Goal: Task Accomplishment & Management: Use online tool/utility

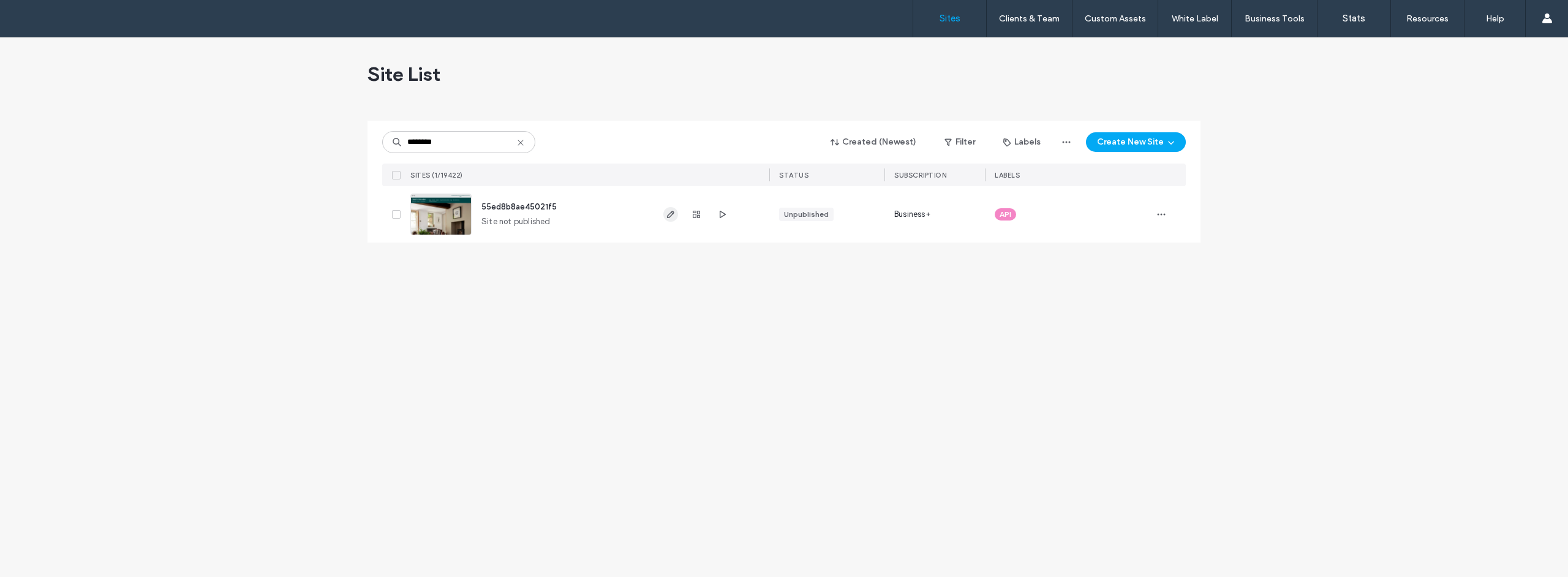
type input "********"
click at [675, 212] on span "button" at bounding box center [670, 215] width 14 height 14
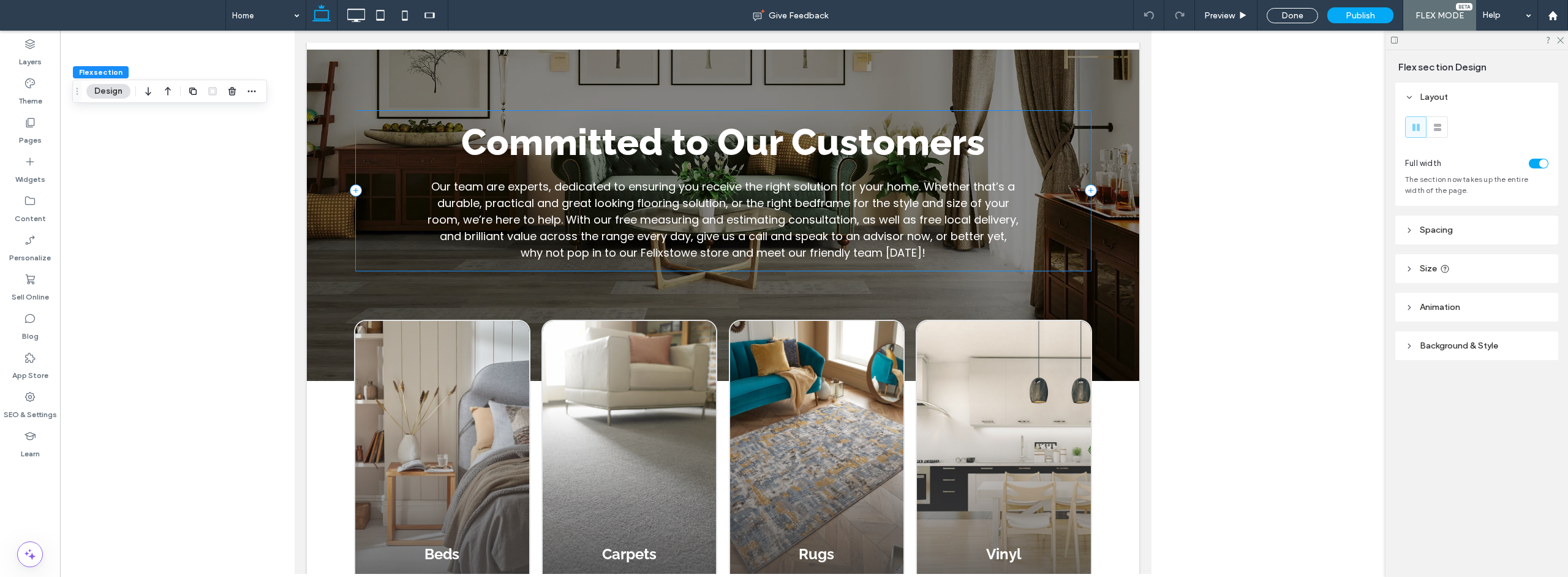
scroll to position [1219, 0]
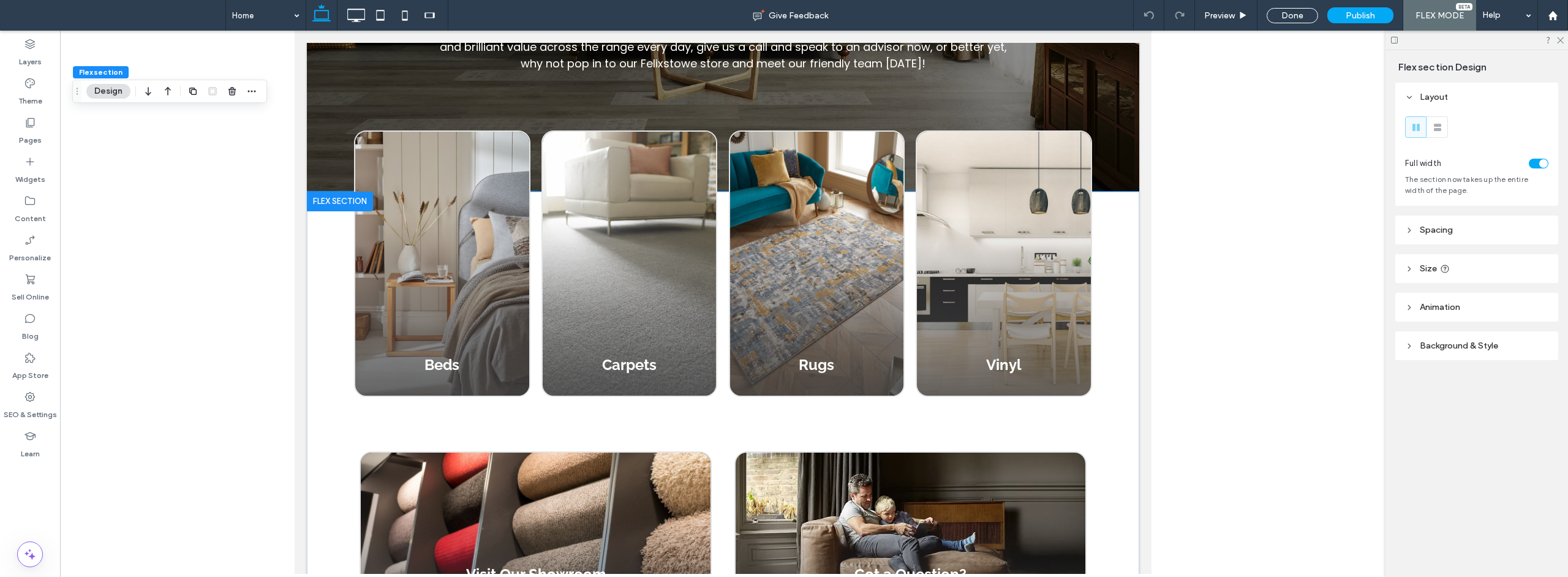
click at [338, 330] on div "Beds Button Carpets Button Rugs Button Vinyl Button View more Beds Carpets Rugs…" at bounding box center [722, 429] width 833 height 474
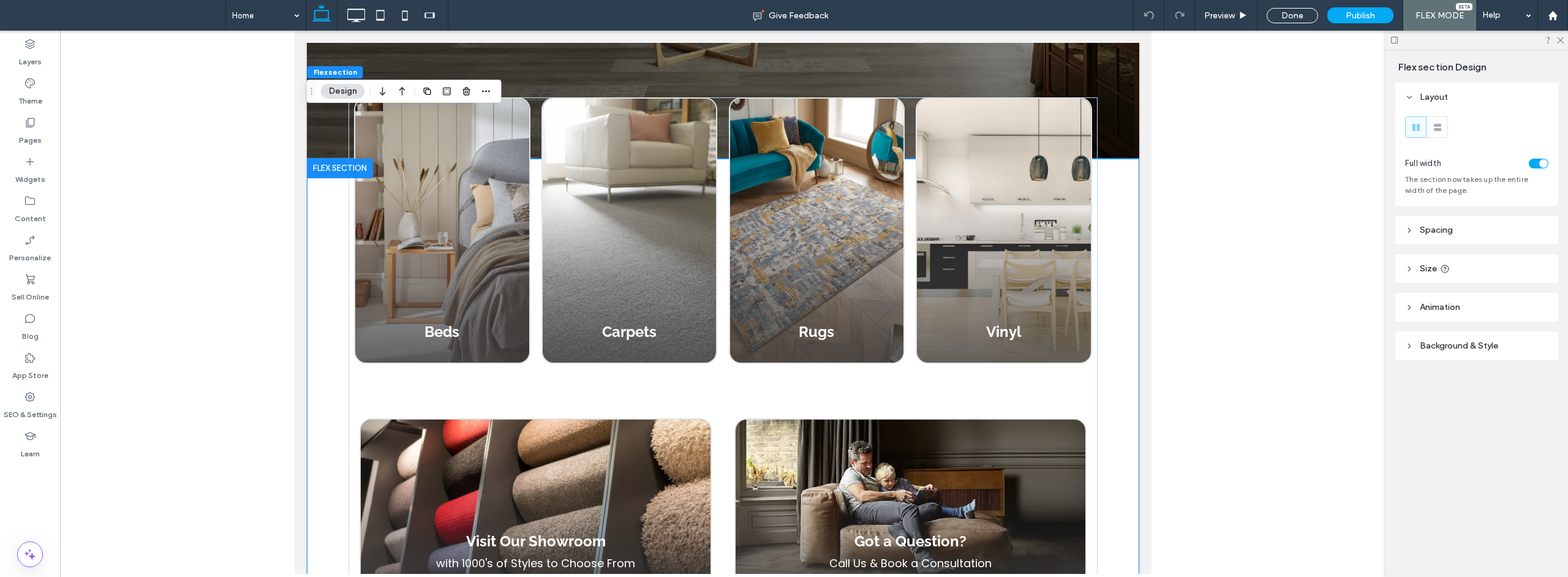
scroll to position [1253, 0]
click at [18, 41] on div "Layers" at bounding box center [30, 53] width 60 height 39
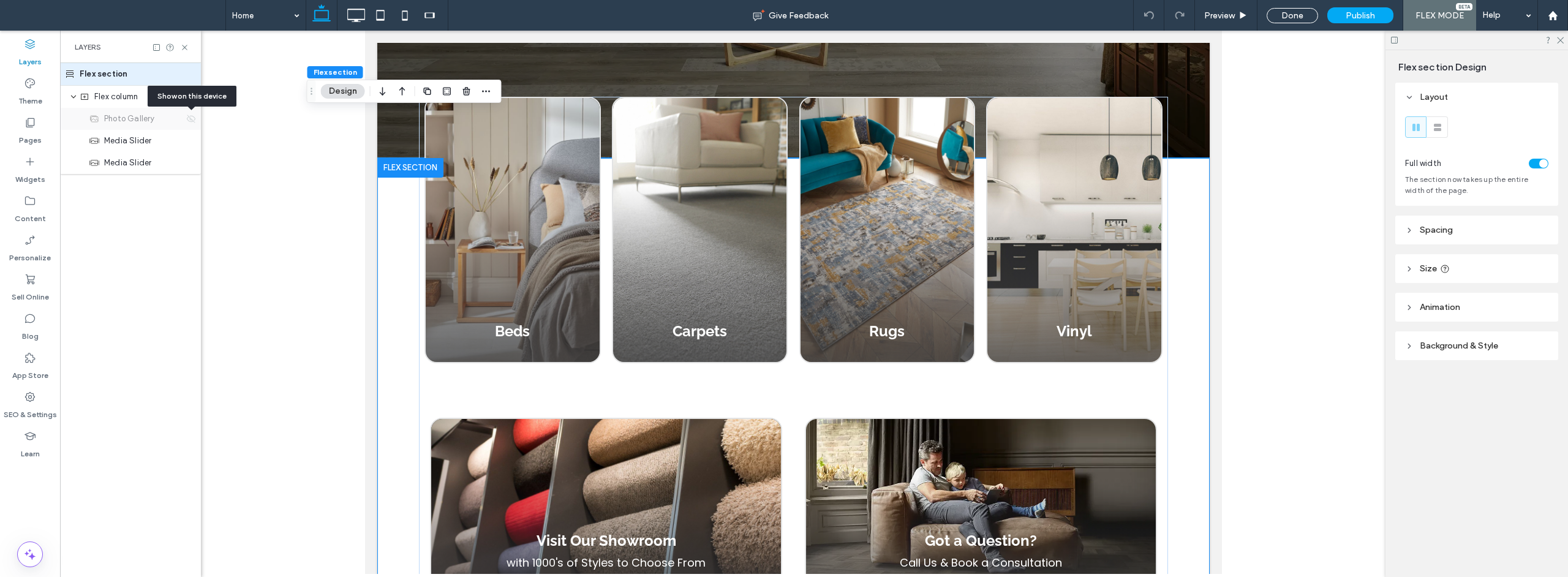
click at [192, 118] on icon at bounding box center [191, 119] width 10 height 10
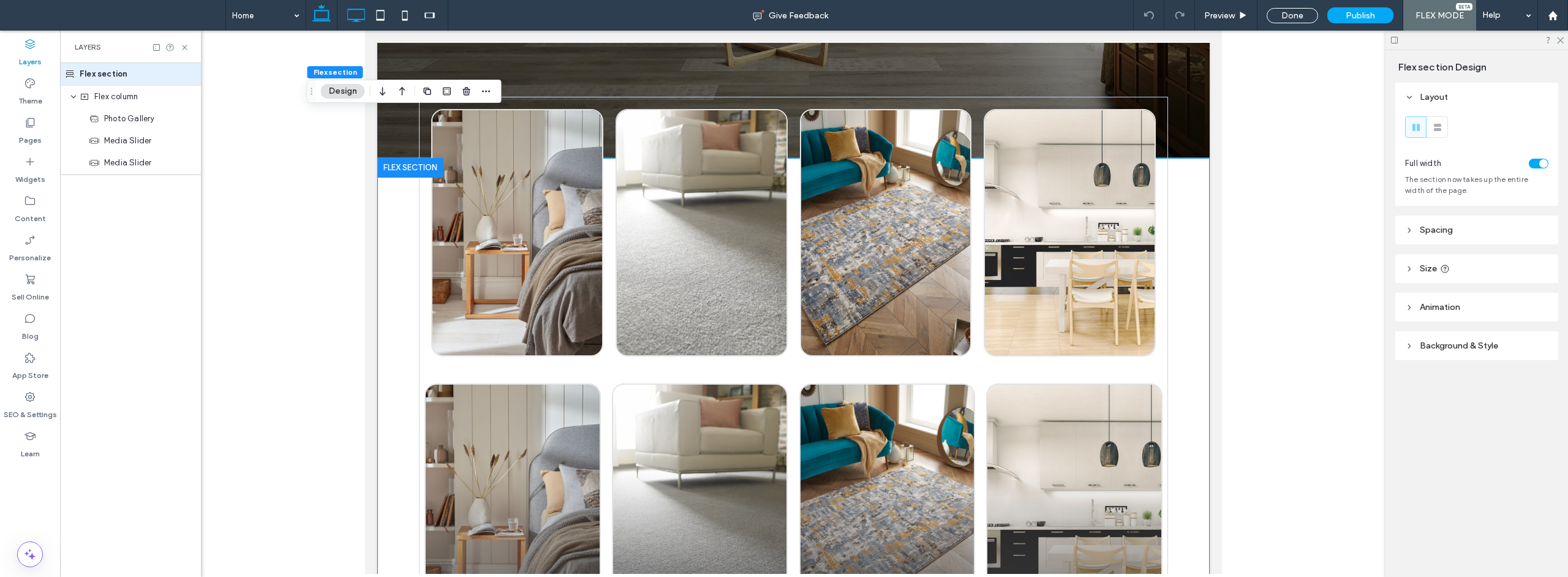
click at [354, 20] on icon at bounding box center [356, 15] width 25 height 25
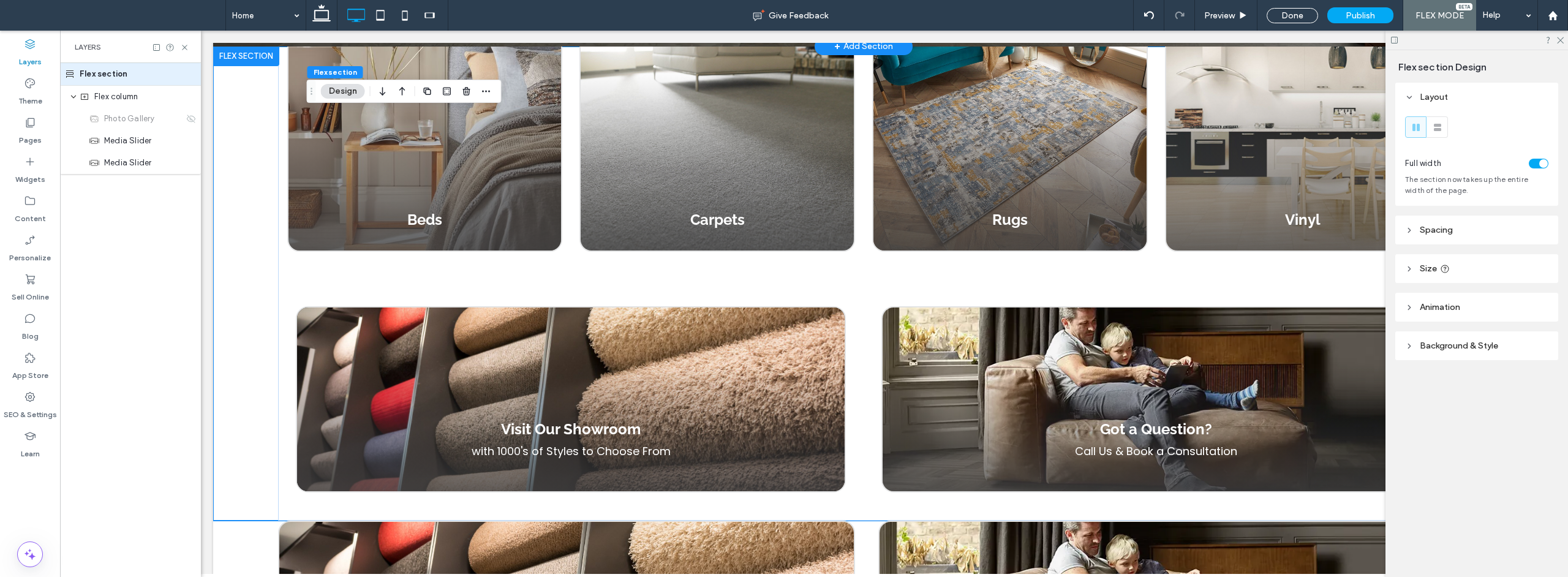
scroll to position [1190, 0]
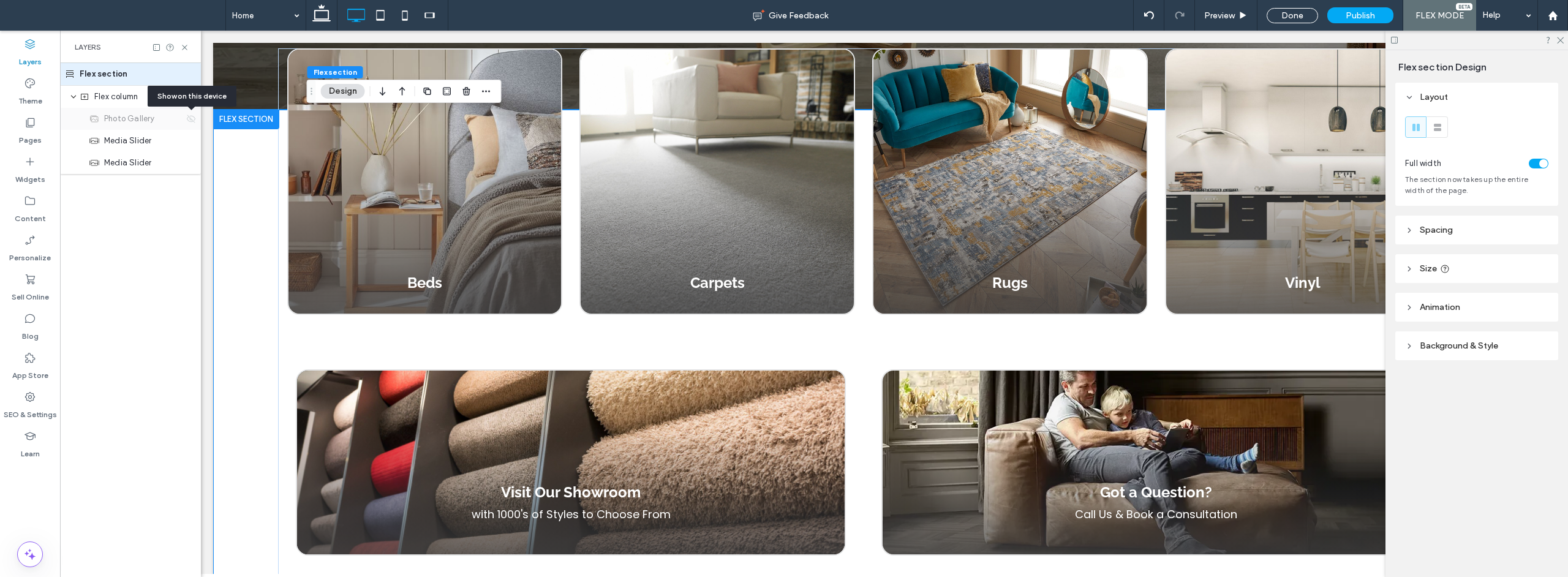
click at [191, 119] on icon at bounding box center [191, 119] width 10 height 10
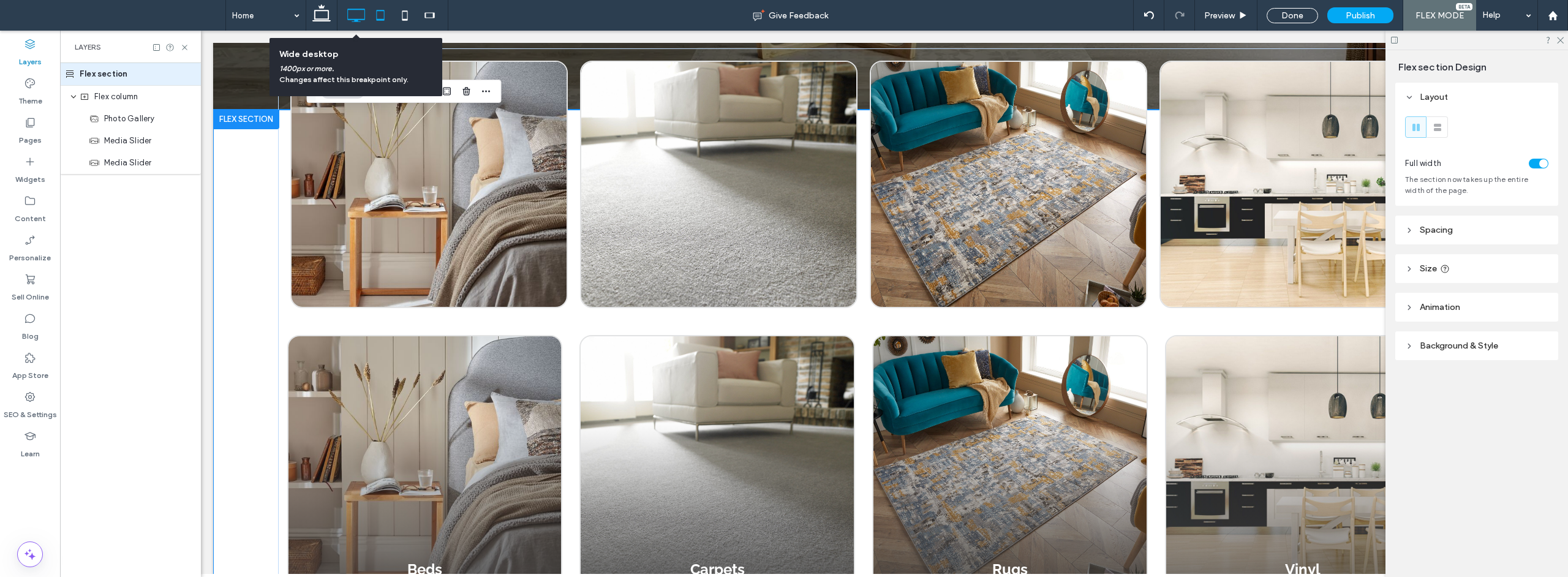
click at [371, 15] on icon at bounding box center [380, 15] width 25 height 25
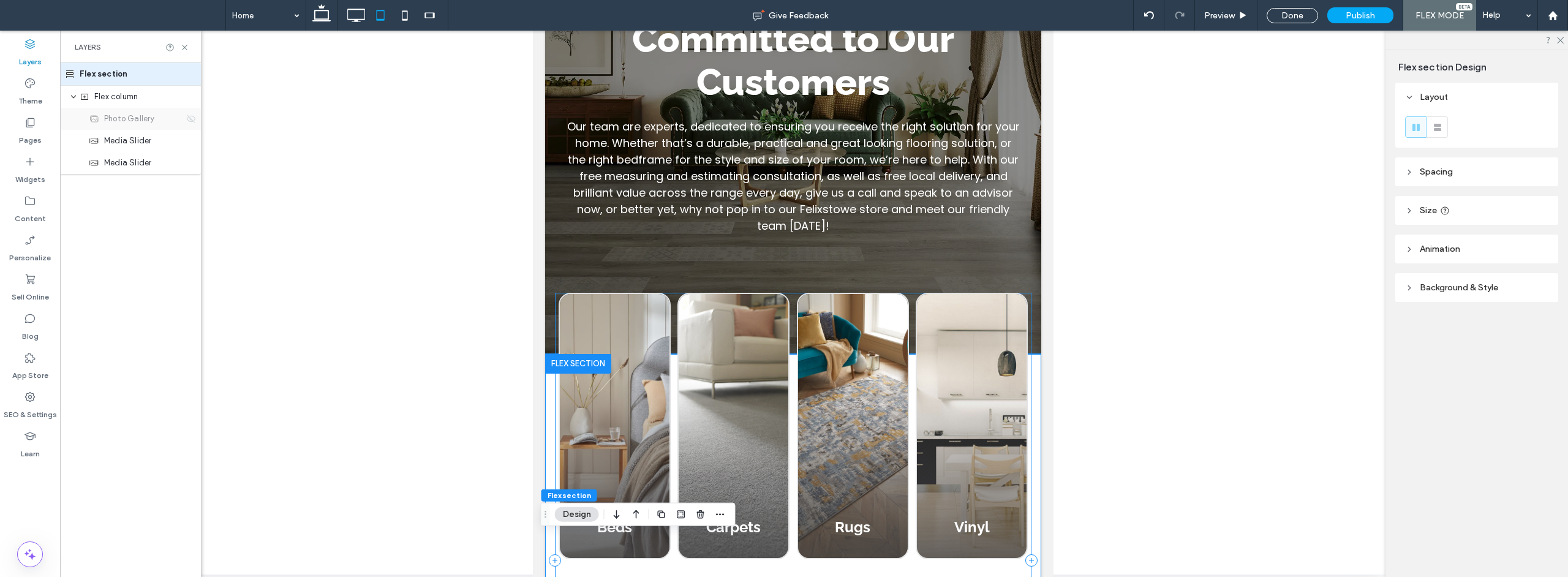
scroll to position [238, 0]
drag, startPoint x: 192, startPoint y: 118, endPoint x: 197, endPoint y: 115, distance: 5.8
click at [192, 118] on icon at bounding box center [191, 119] width 10 height 10
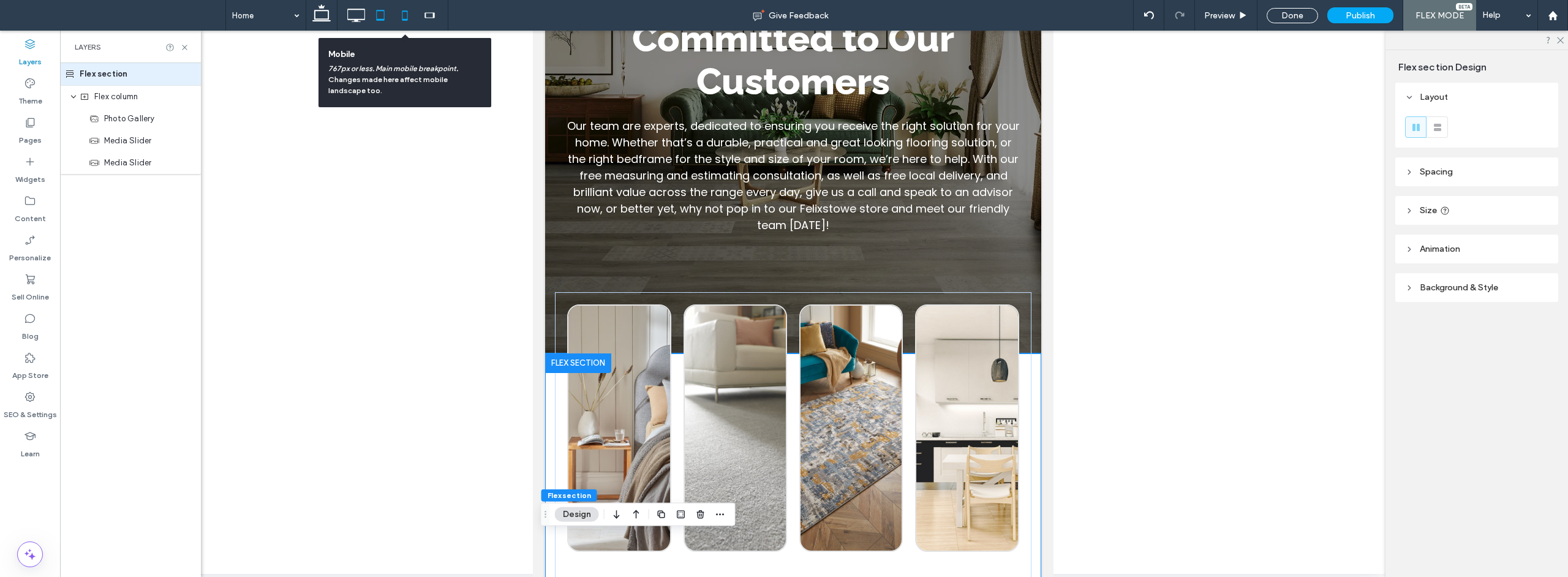
click at [402, 18] on use at bounding box center [404, 15] width 6 height 10
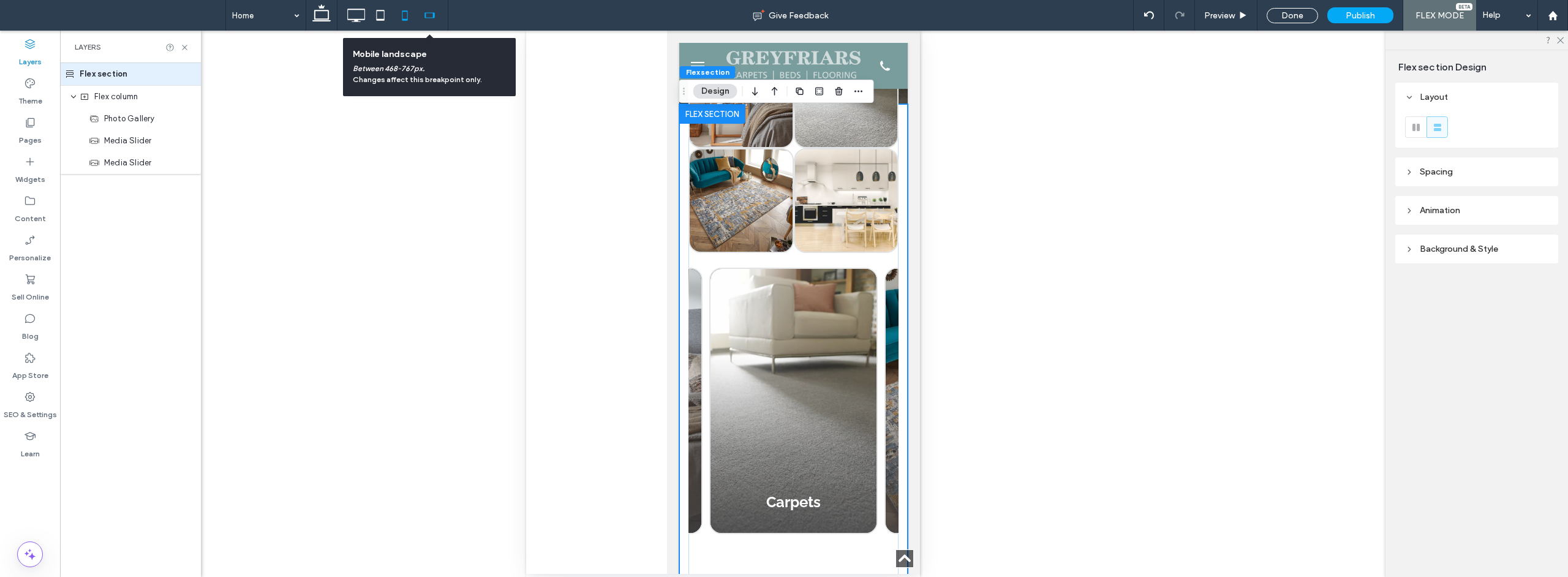
click at [428, 16] on icon at bounding box center [430, 15] width 25 height 25
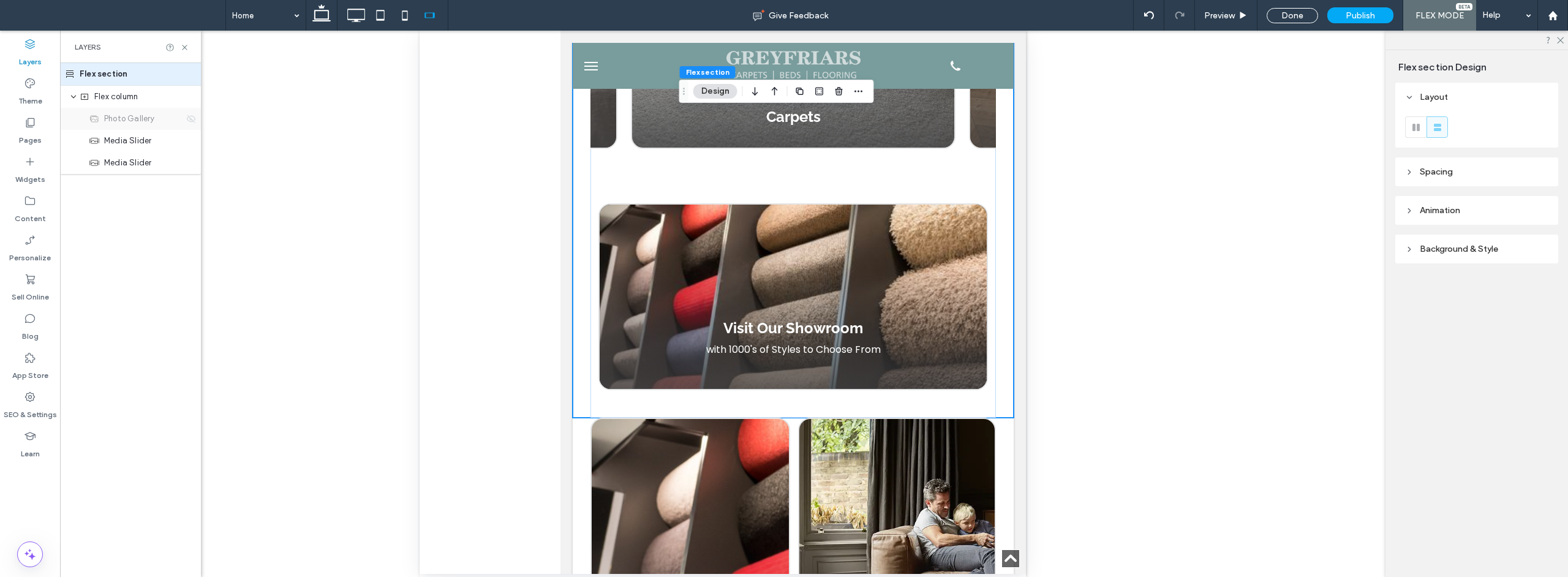
click at [195, 117] on icon at bounding box center [191, 119] width 10 height 10
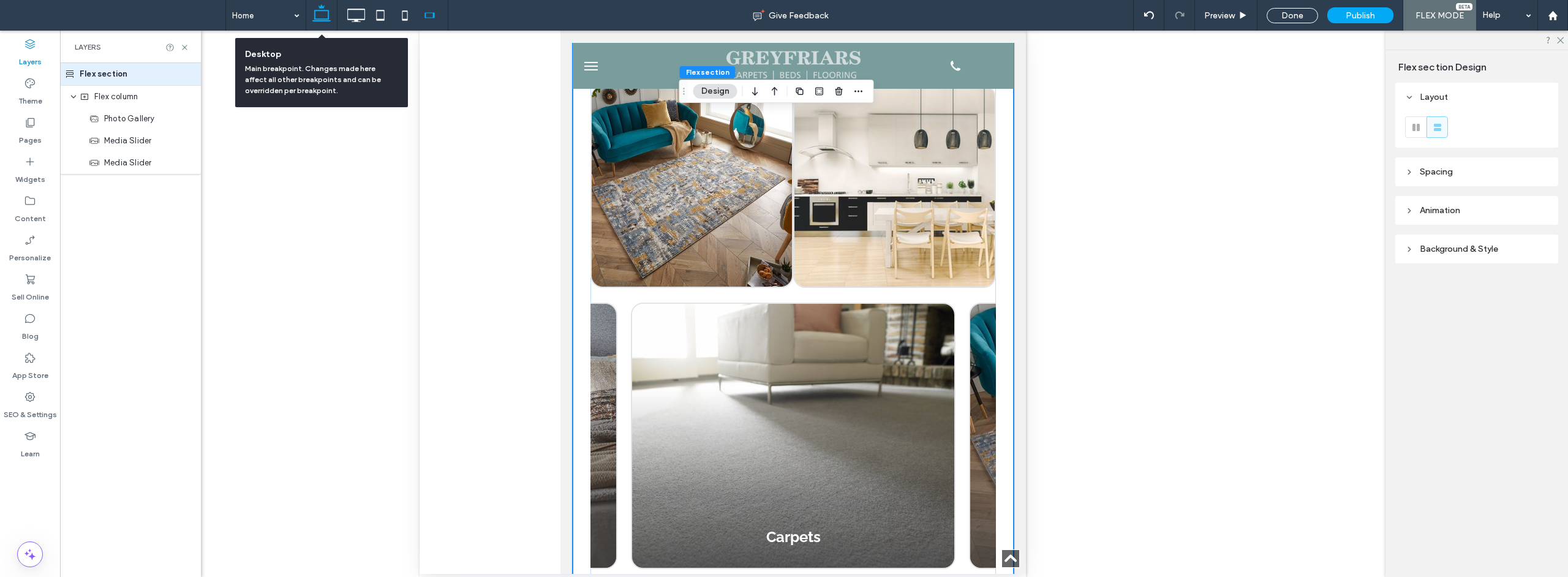
click at [315, 16] on icon at bounding box center [322, 15] width 25 height 25
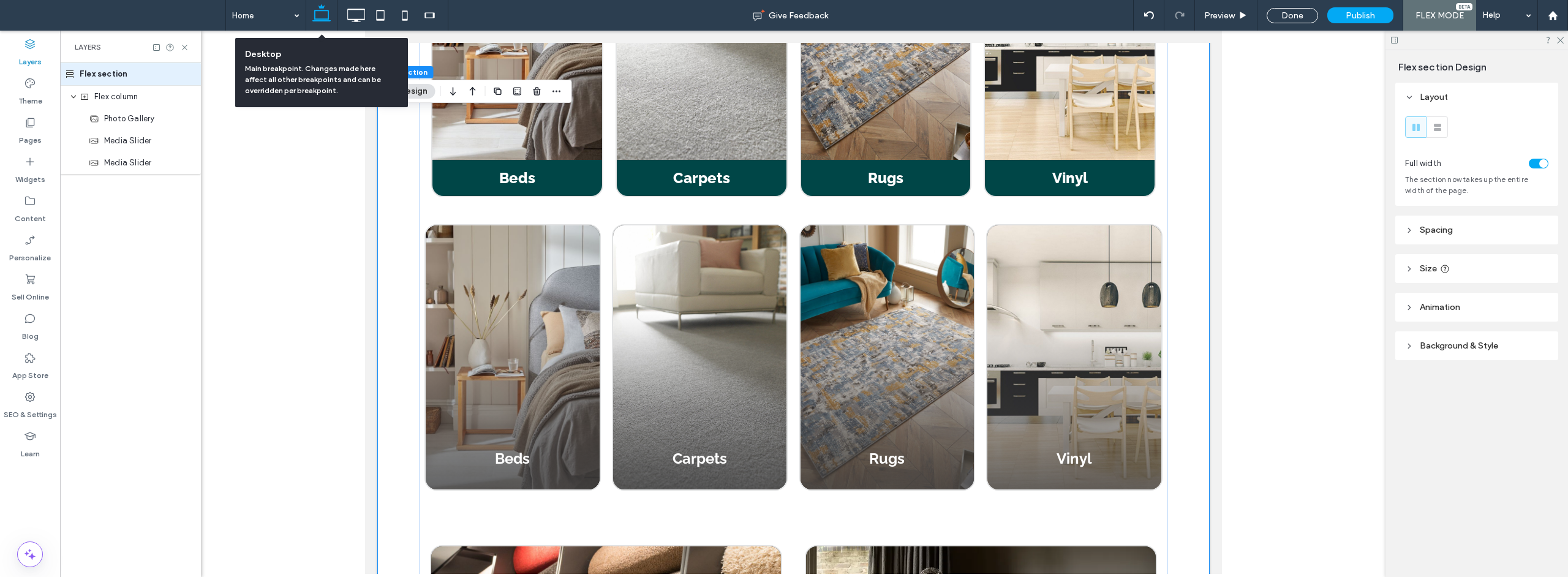
scroll to position [1448, 0]
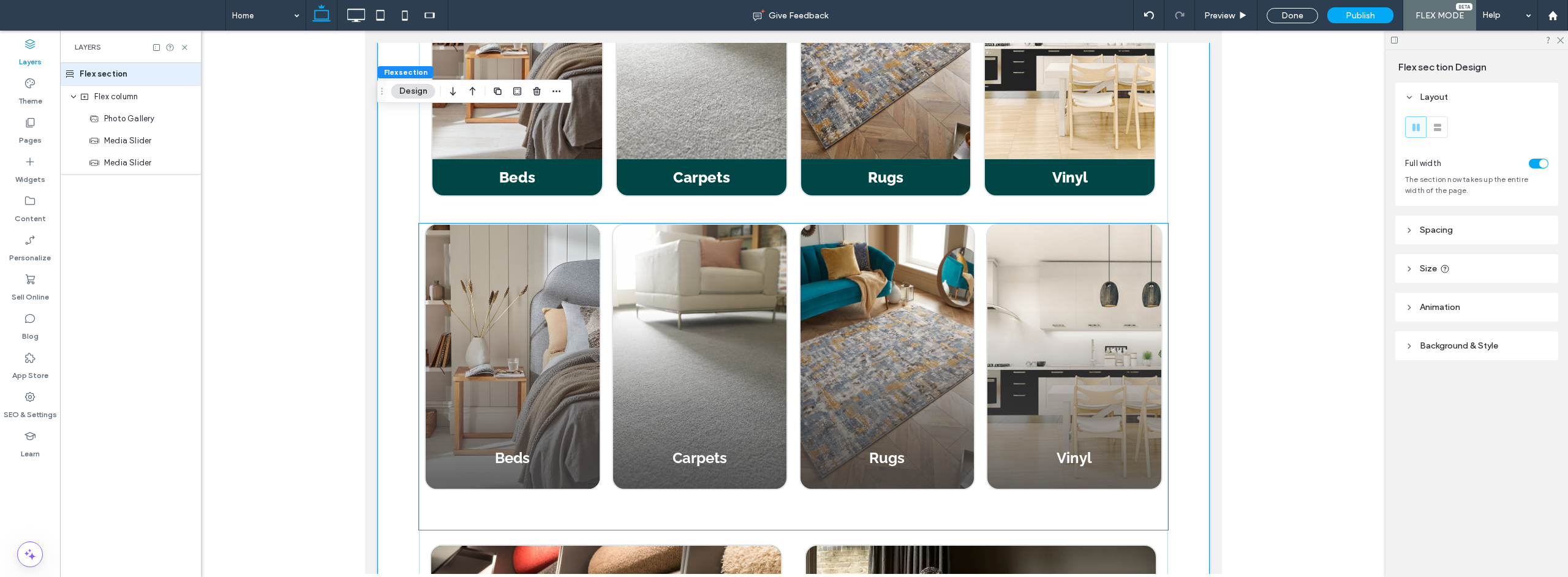
click at [482, 225] on div at bounding box center [512, 357] width 173 height 264
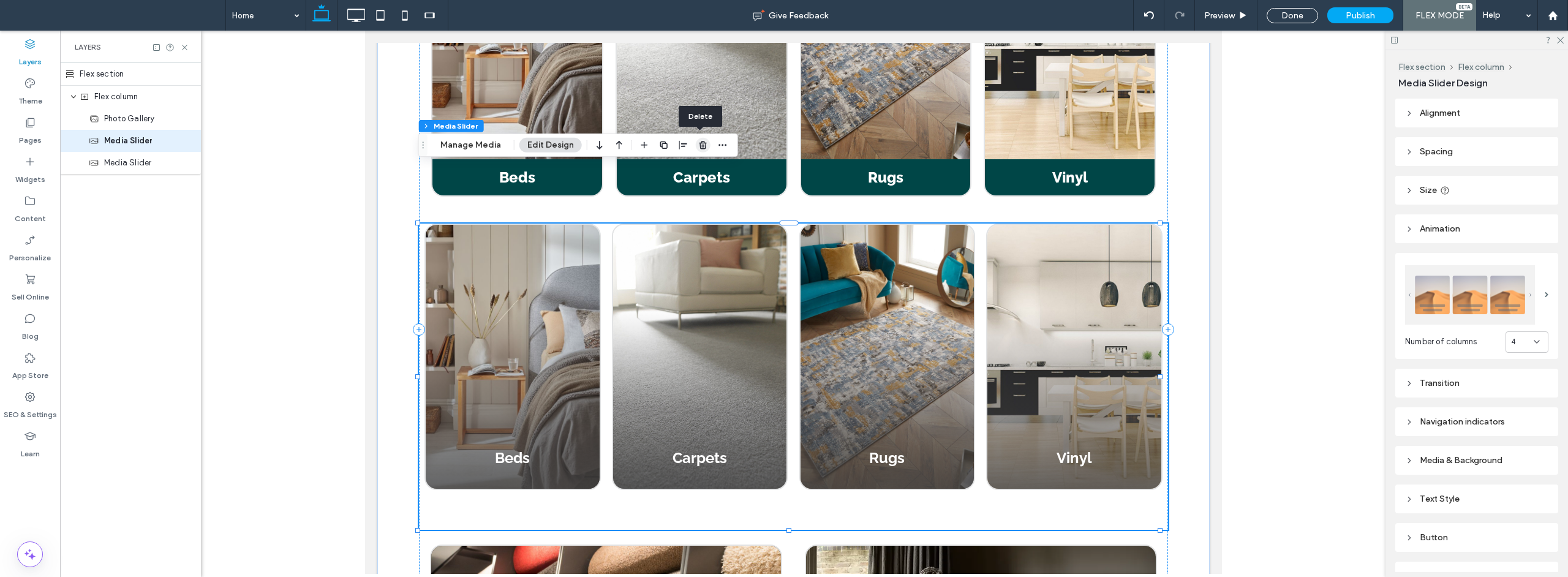
click at [698, 150] on span "button" at bounding box center [703, 145] width 14 height 14
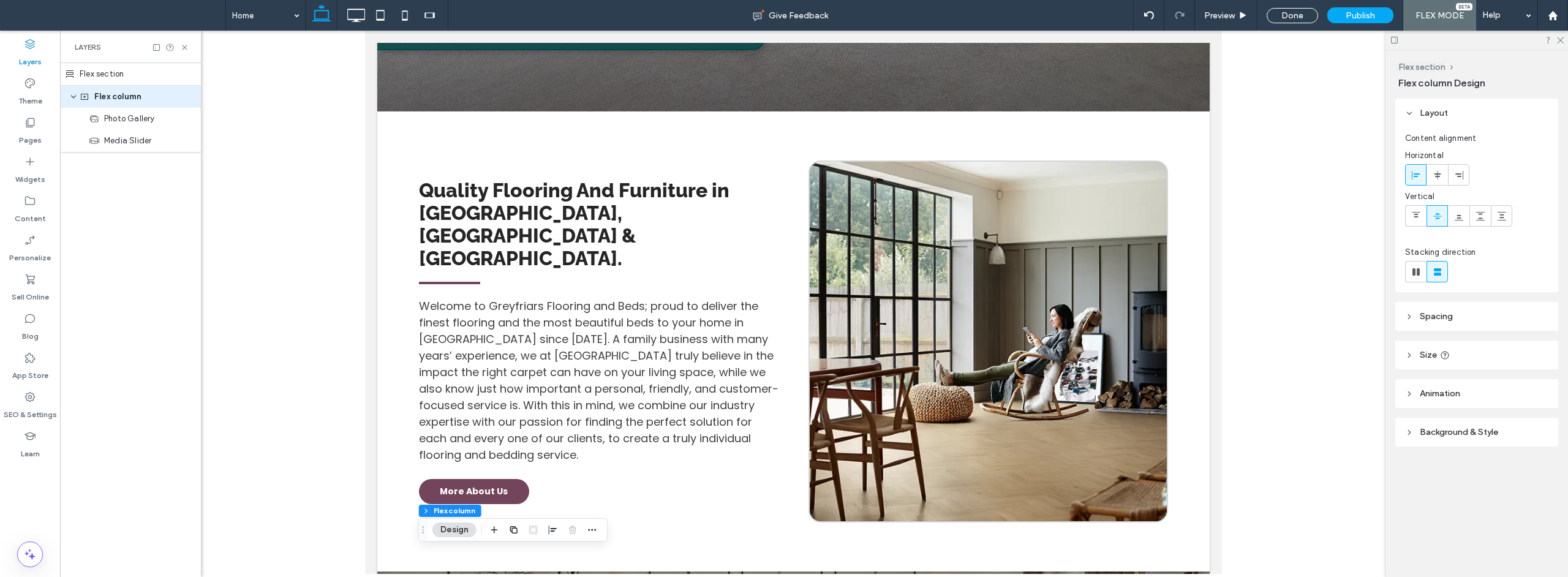
scroll to position [509, 0]
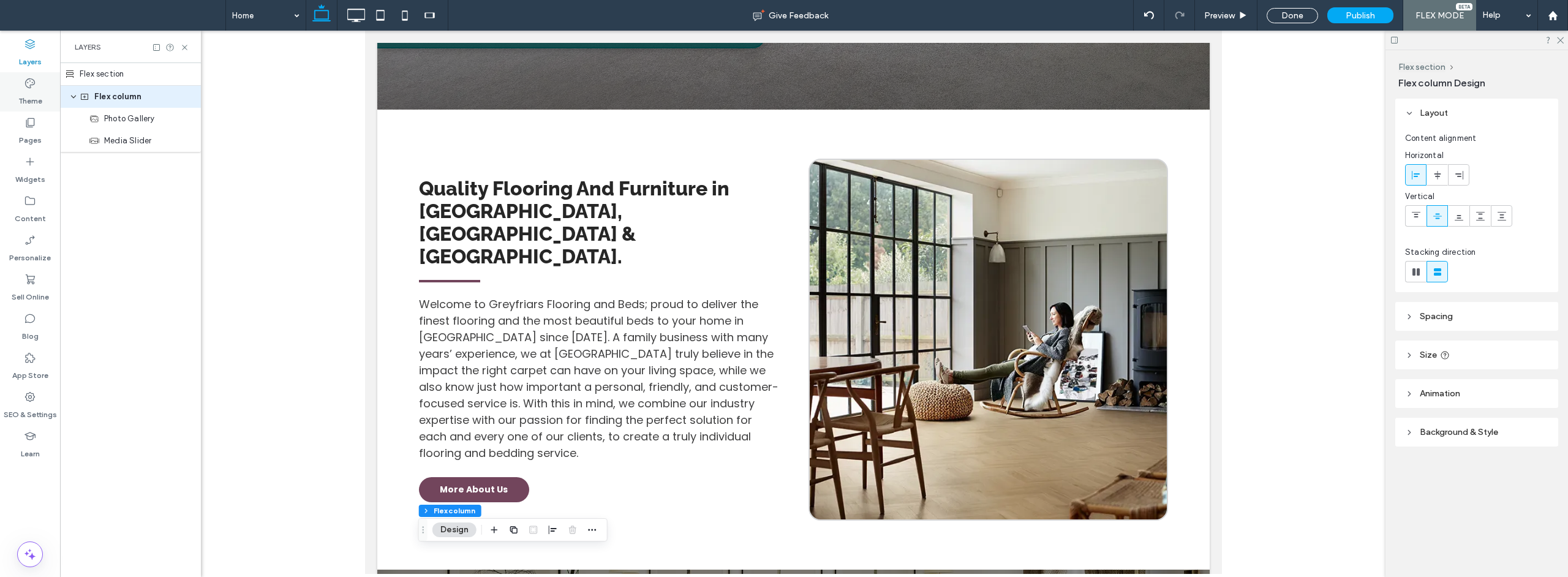
click at [33, 96] on label "Theme" at bounding box center [30, 98] width 24 height 17
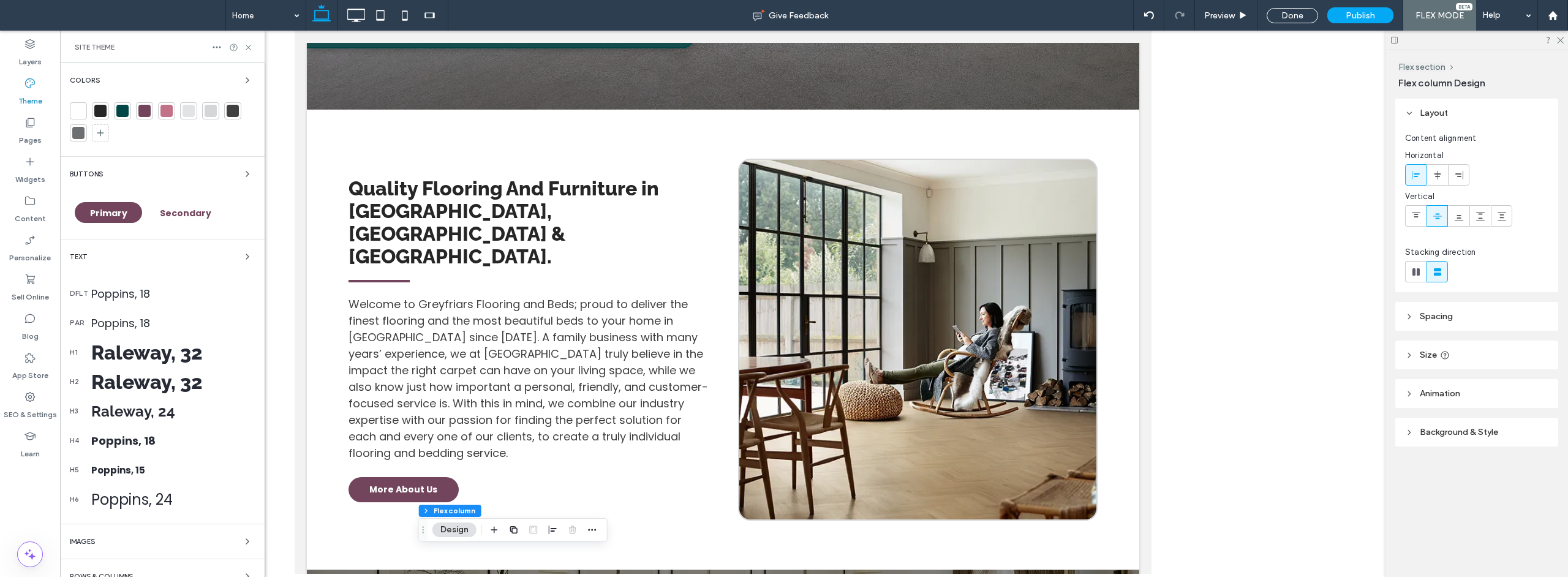
click at [146, 292] on div "Poppins, 18" at bounding box center [173, 294] width 164 height 17
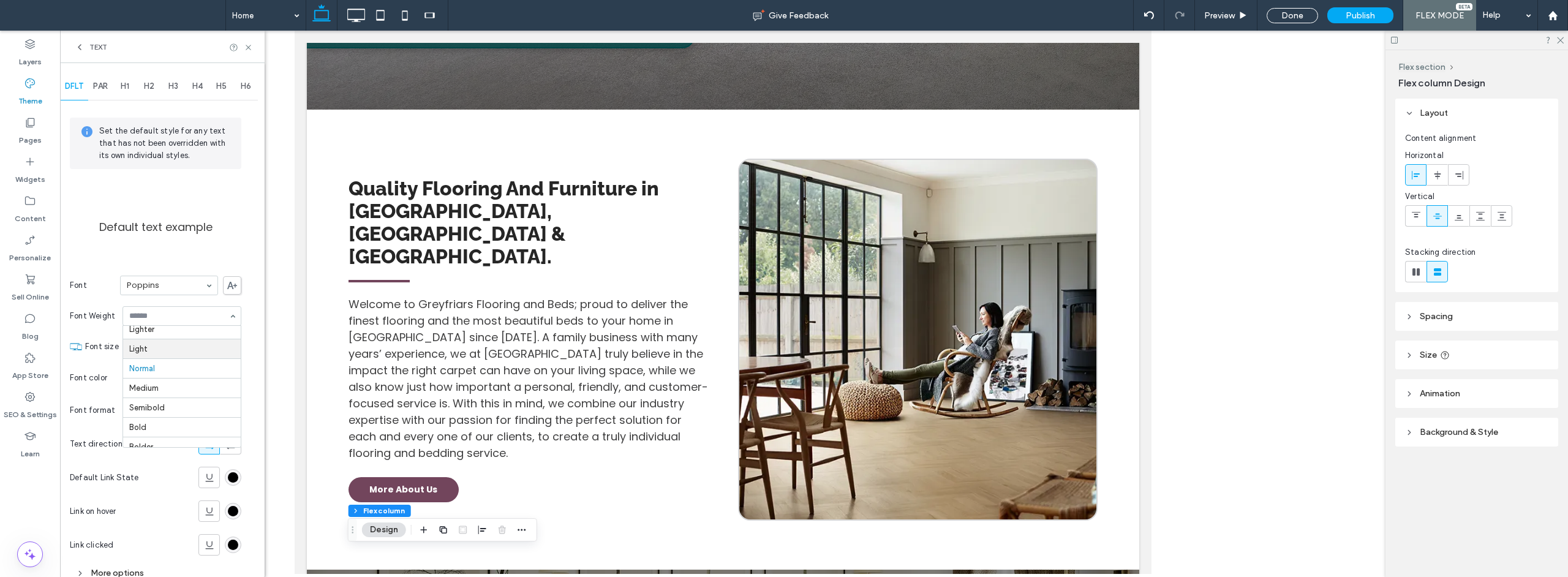
scroll to position [24, 0]
click at [101, 89] on span "PAR" at bounding box center [100, 86] width 14 height 10
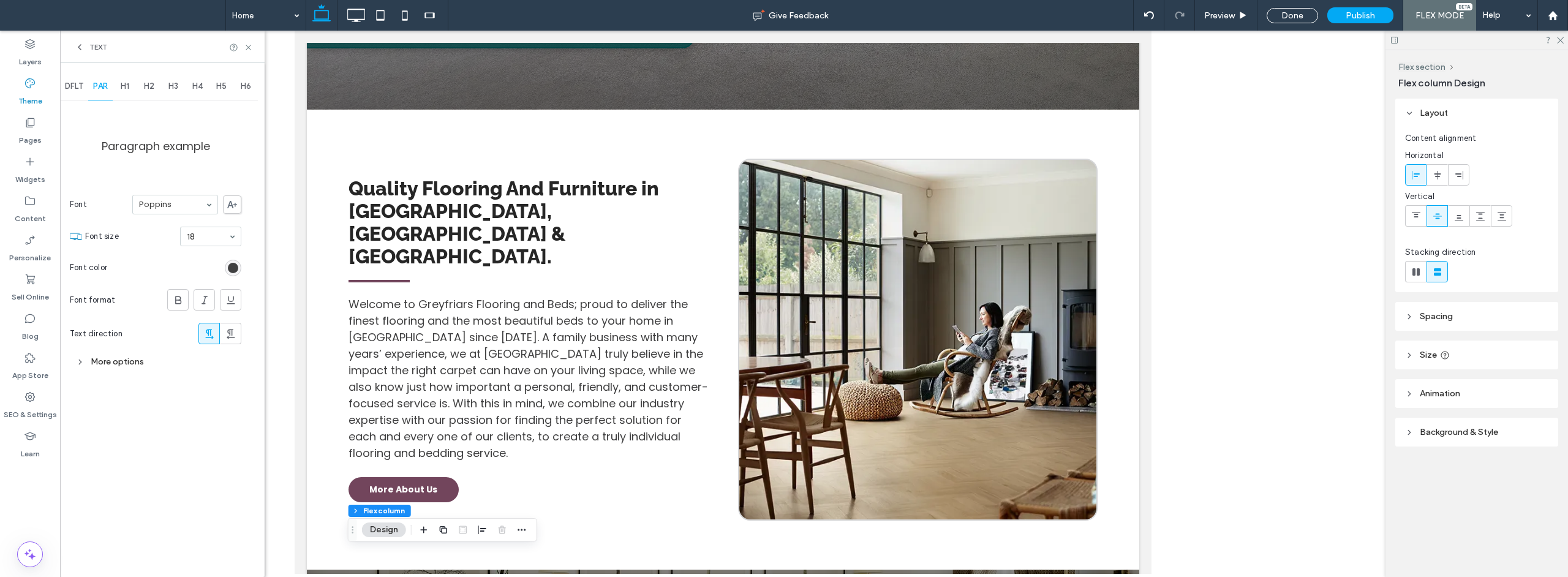
click at [138, 358] on div "More options" at bounding box center [155, 362] width 172 height 17
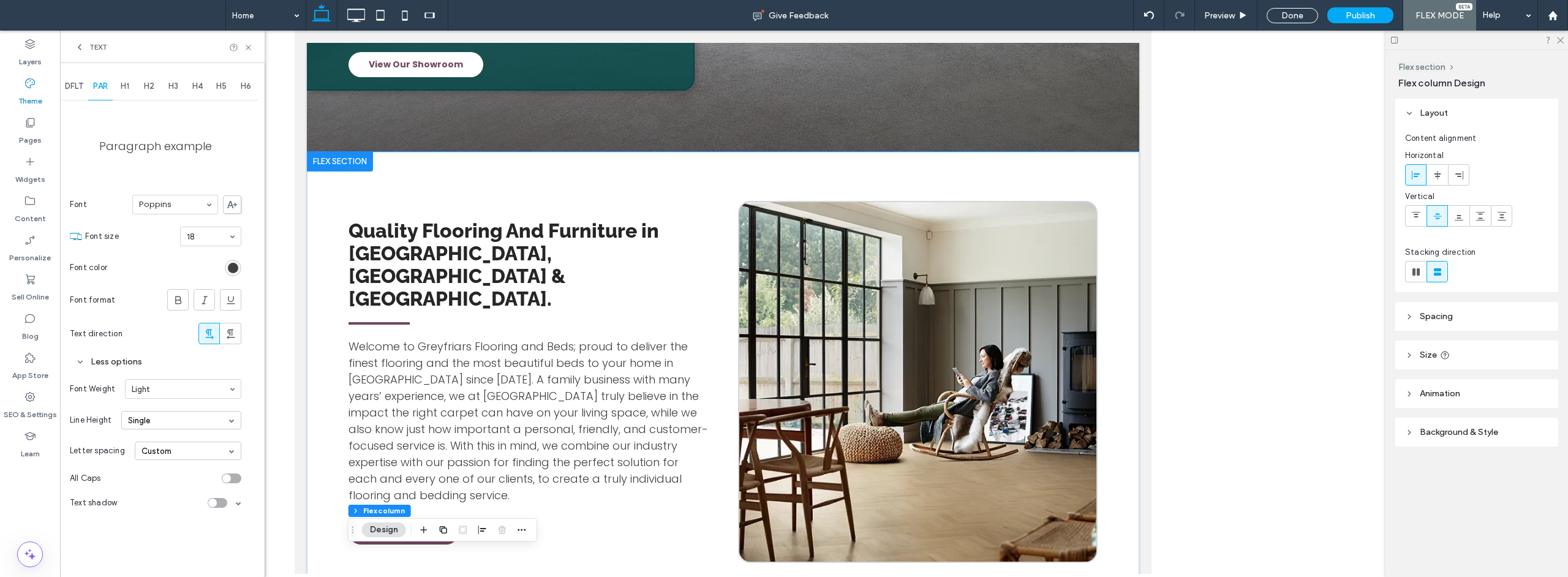
scroll to position [493, 0]
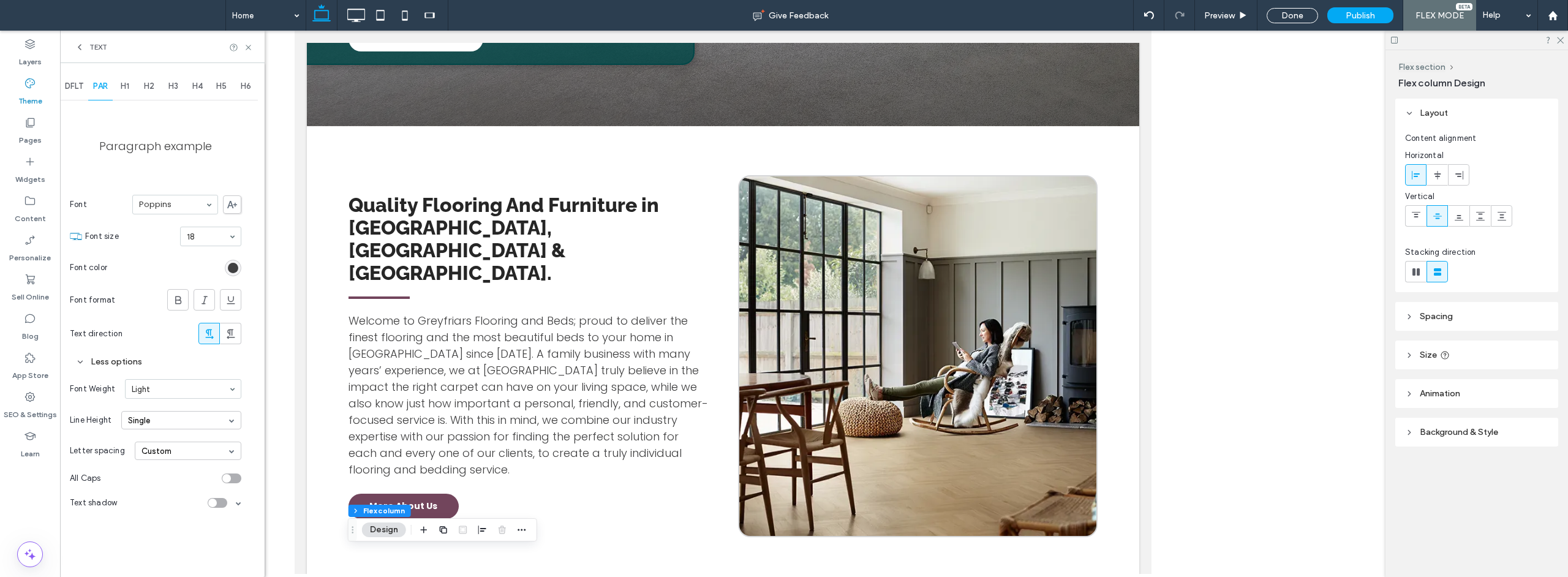
click at [222, 424] on div "Single" at bounding box center [181, 420] width 120 height 18
click at [205, 457] on div "1.5" at bounding box center [181, 459] width 119 height 20
click at [69, 85] on span "DFLT" at bounding box center [74, 86] width 18 height 10
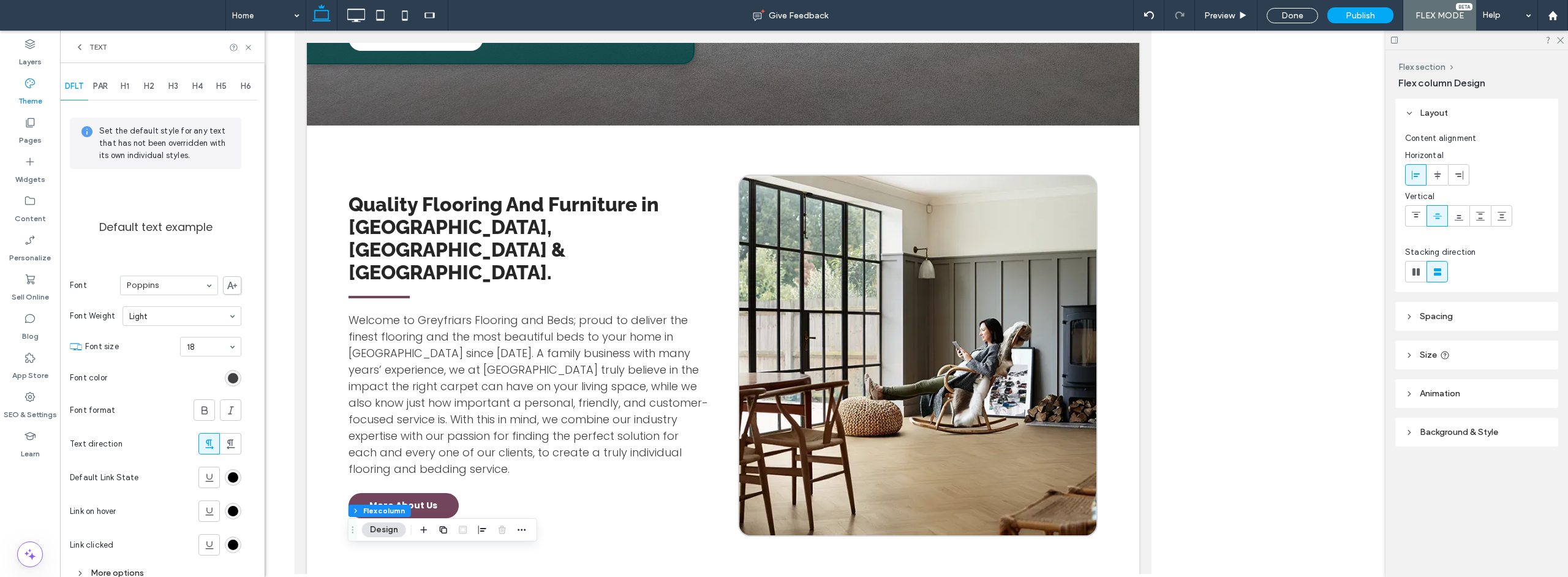
scroll to position [33, 0]
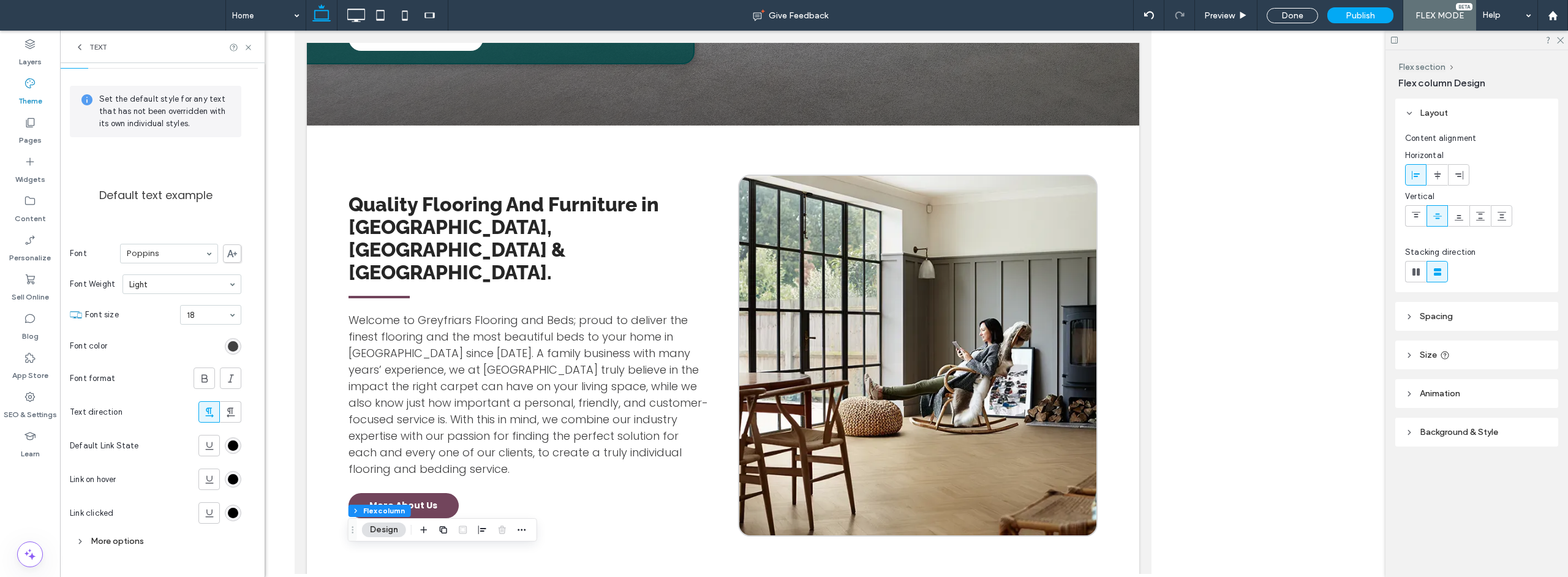
click at [113, 550] on div "More options" at bounding box center [155, 541] width 172 height 22
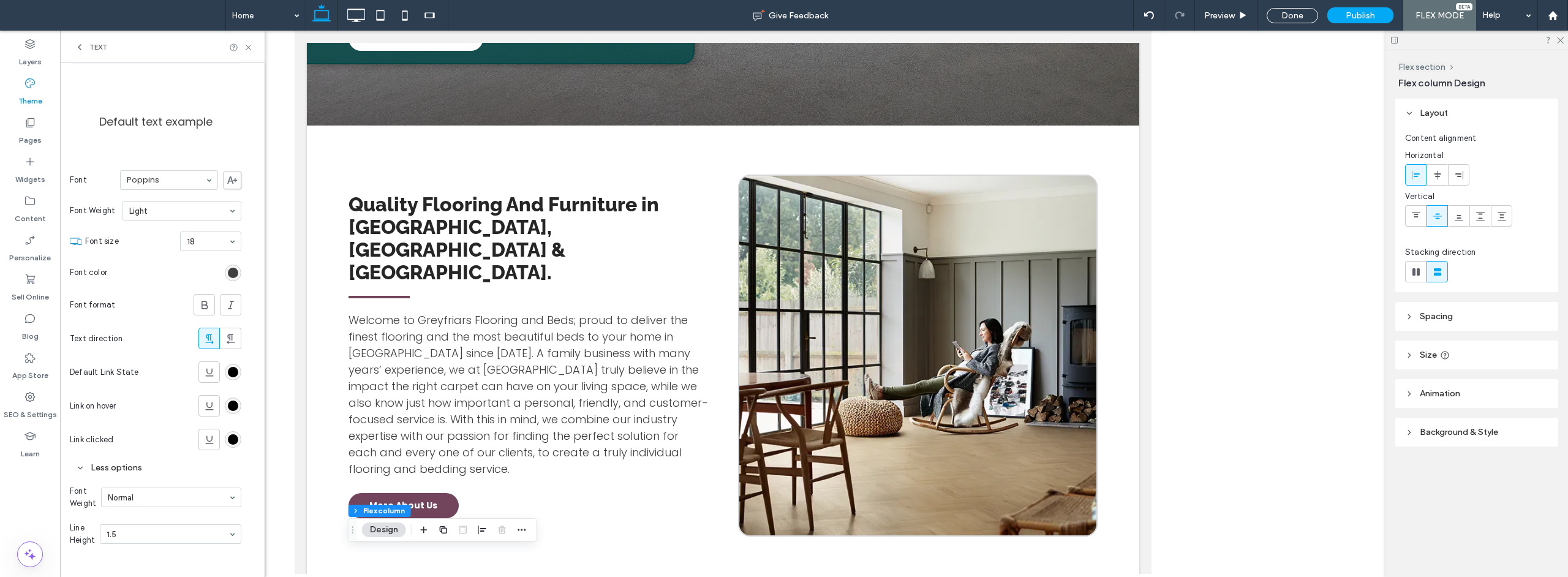
click at [125, 567] on div "Set the default style for any text that has not been overridden with its own in…" at bounding box center [155, 283] width 172 height 570
click at [232, 407] on div "rgb(0, 0, 0)" at bounding box center [233, 406] width 10 height 10
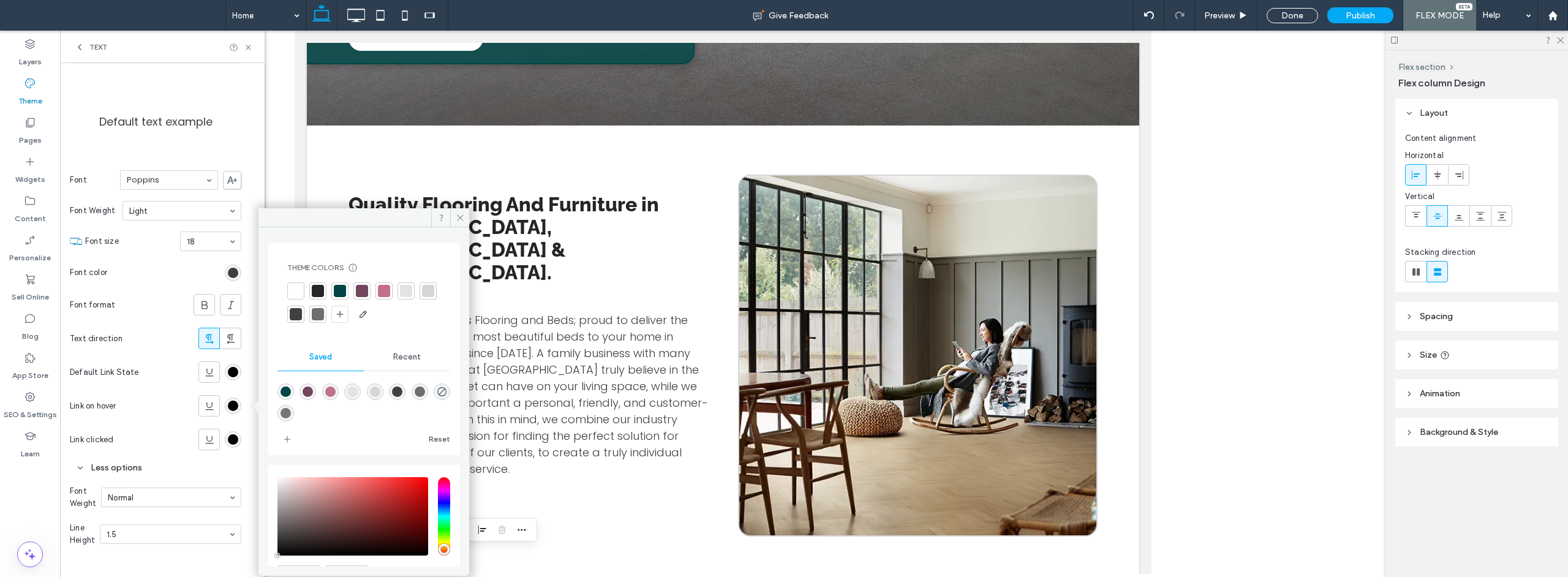
click at [362, 287] on div at bounding box center [362, 291] width 12 height 12
click at [341, 294] on div at bounding box center [340, 292] width 12 height 12
click at [457, 217] on icon at bounding box center [460, 217] width 9 height 9
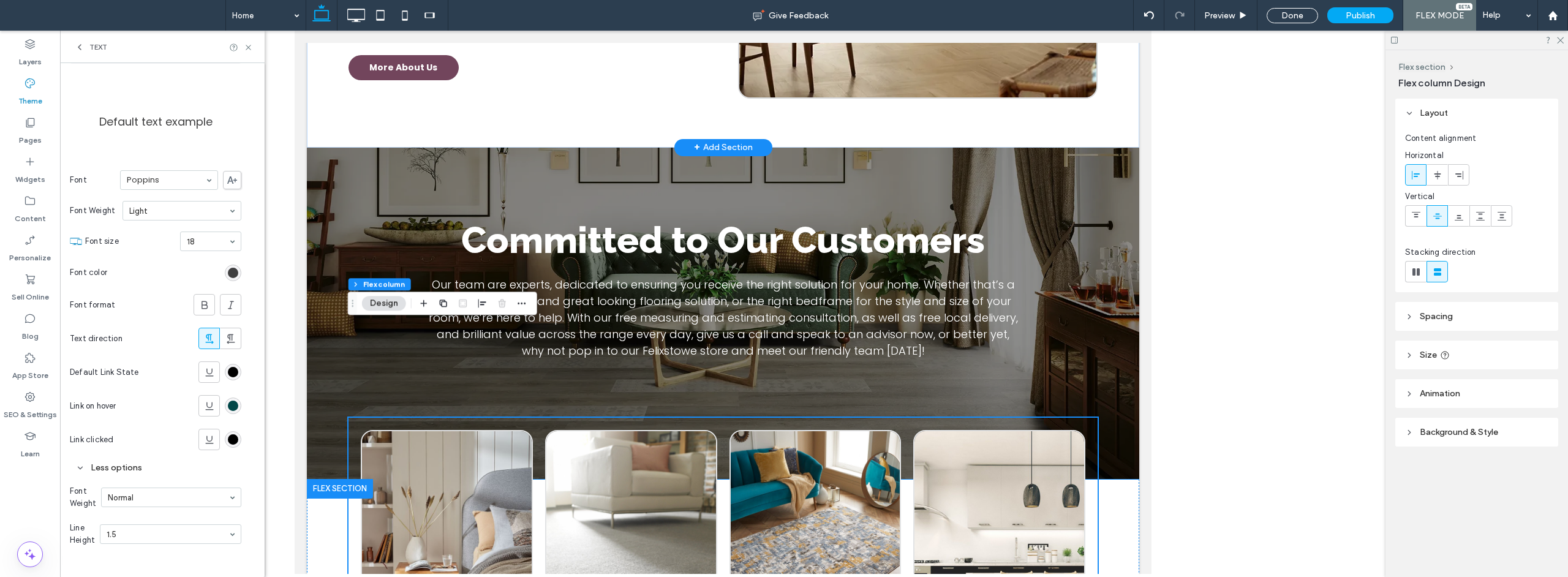
scroll to position [953, 0]
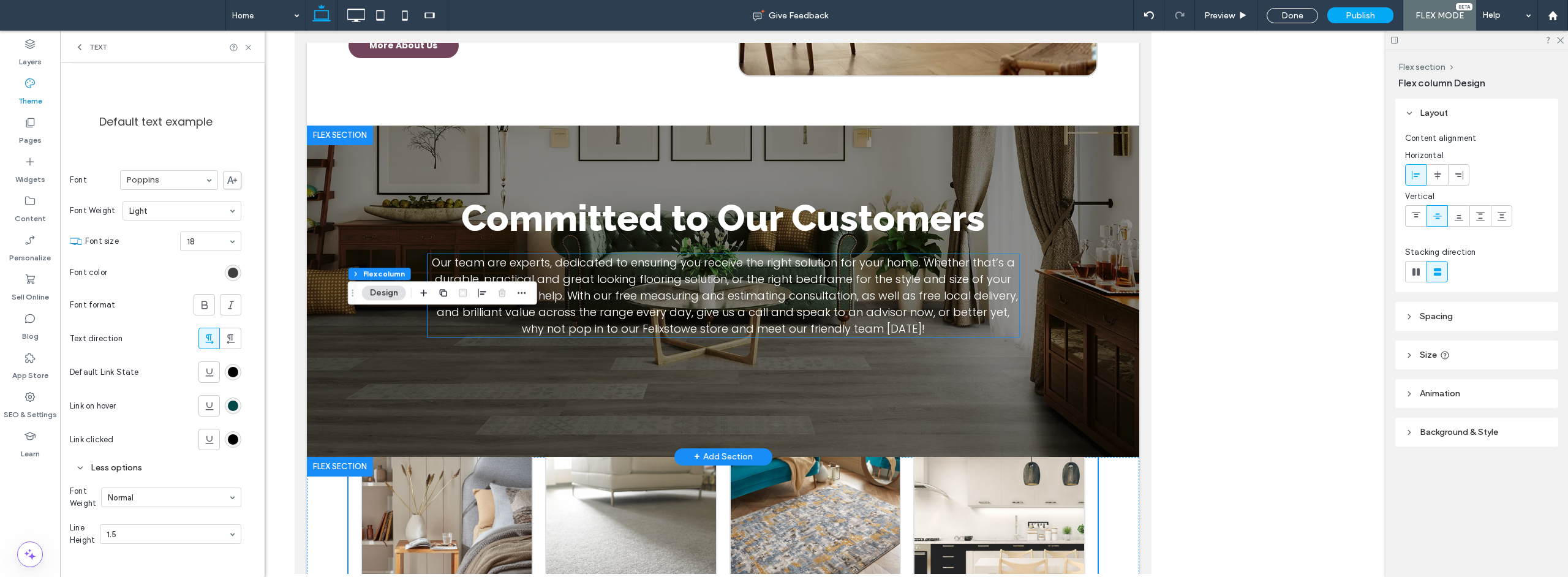
click at [623, 255] on span "Our team are experts, dedicated to ensuring you receive the right solution for …" at bounding box center [722, 296] width 589 height 81
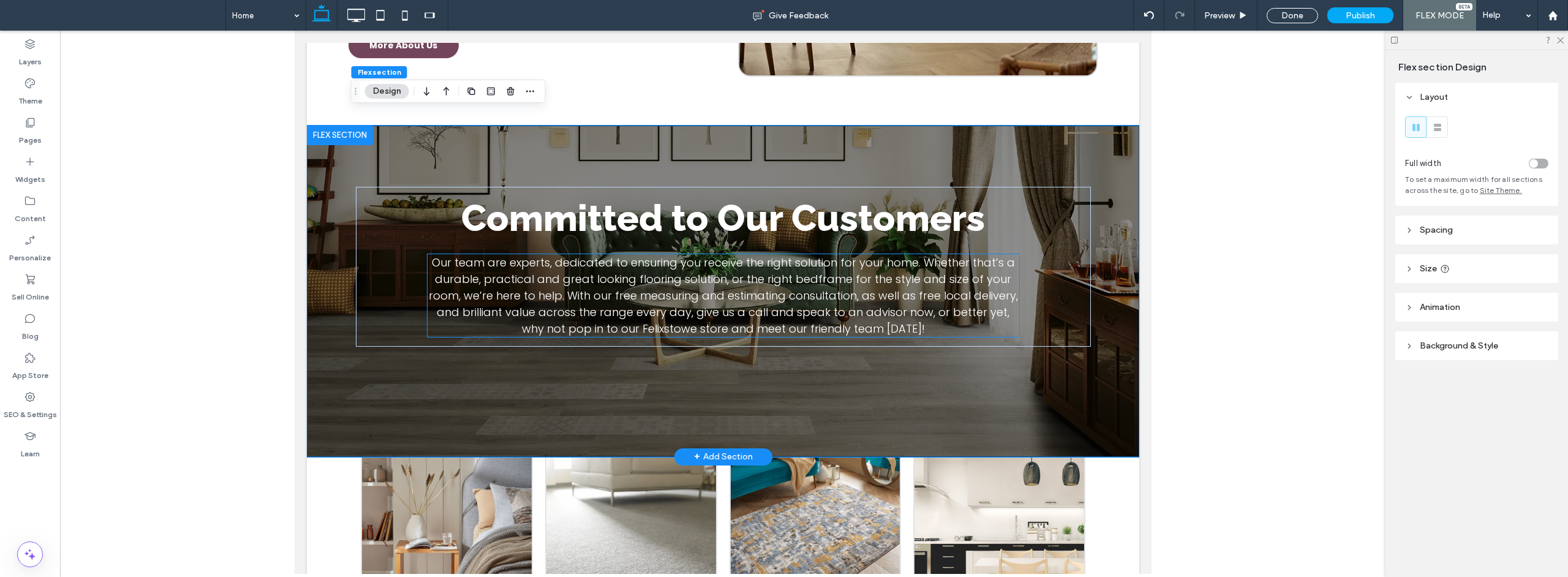
click at [594, 255] on span "Our team are experts, dedicated to ensuring you receive the right solution for …" at bounding box center [722, 296] width 589 height 81
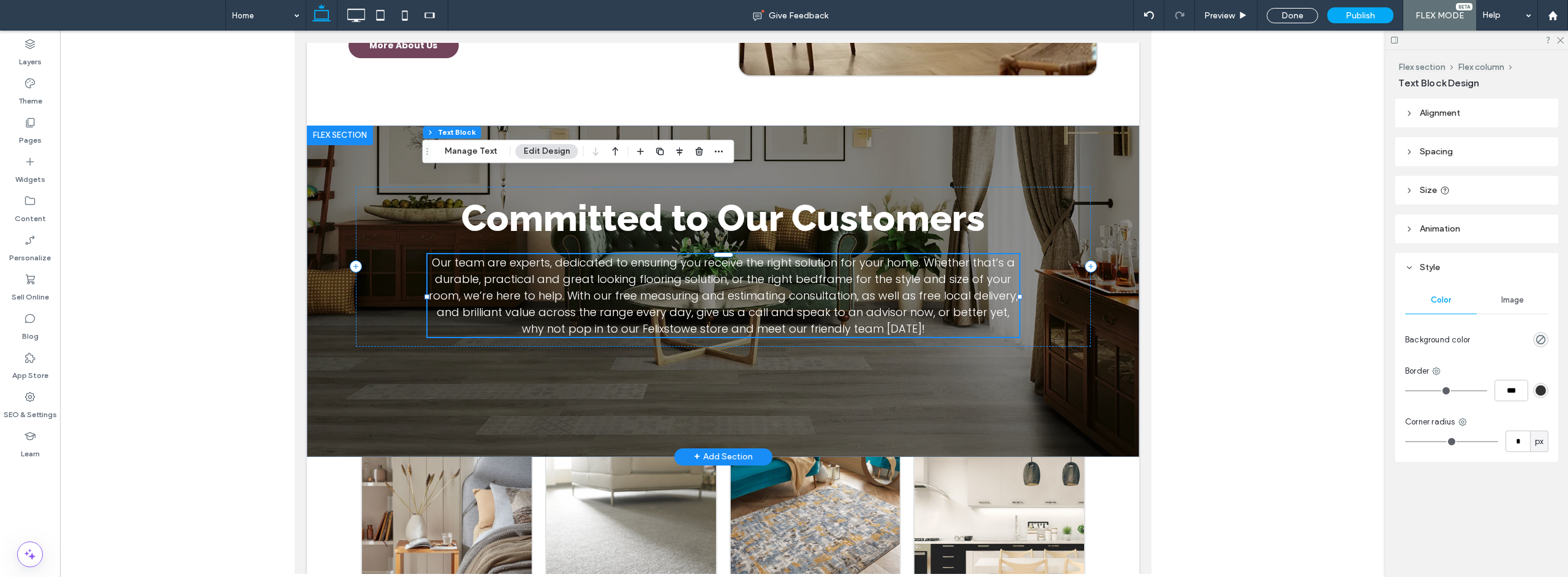
click at [594, 255] on span "Our team are experts, dedicated to ensuring you receive the right solution for …" at bounding box center [722, 296] width 589 height 81
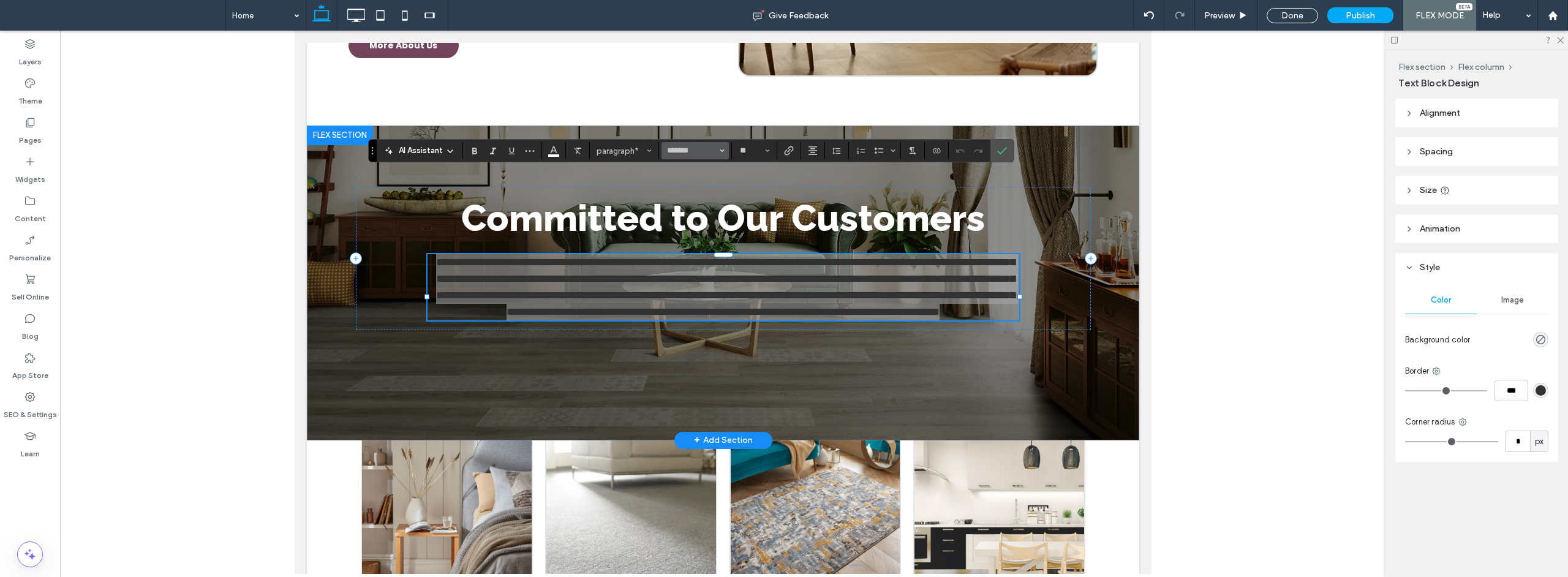
click at [723, 152] on icon "Font & Font weight" at bounding box center [722, 151] width 5 height 5
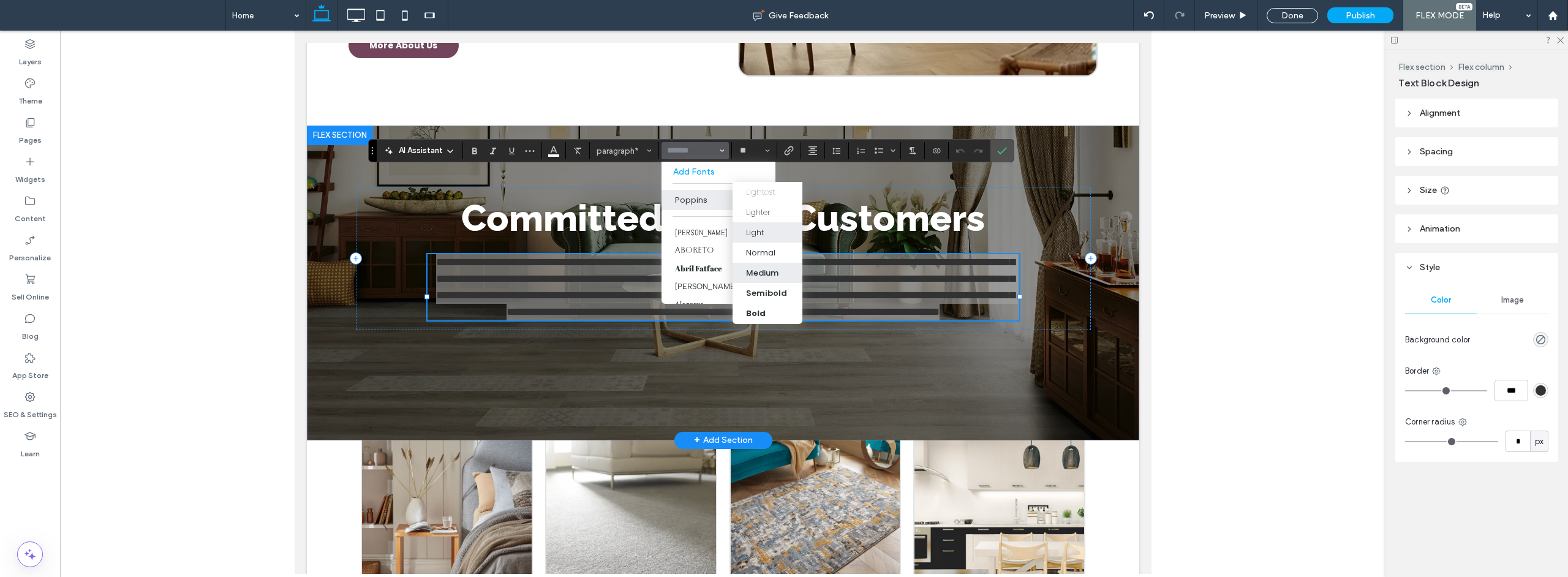
click at [758, 271] on div "Medium" at bounding box center [762, 273] width 33 height 12
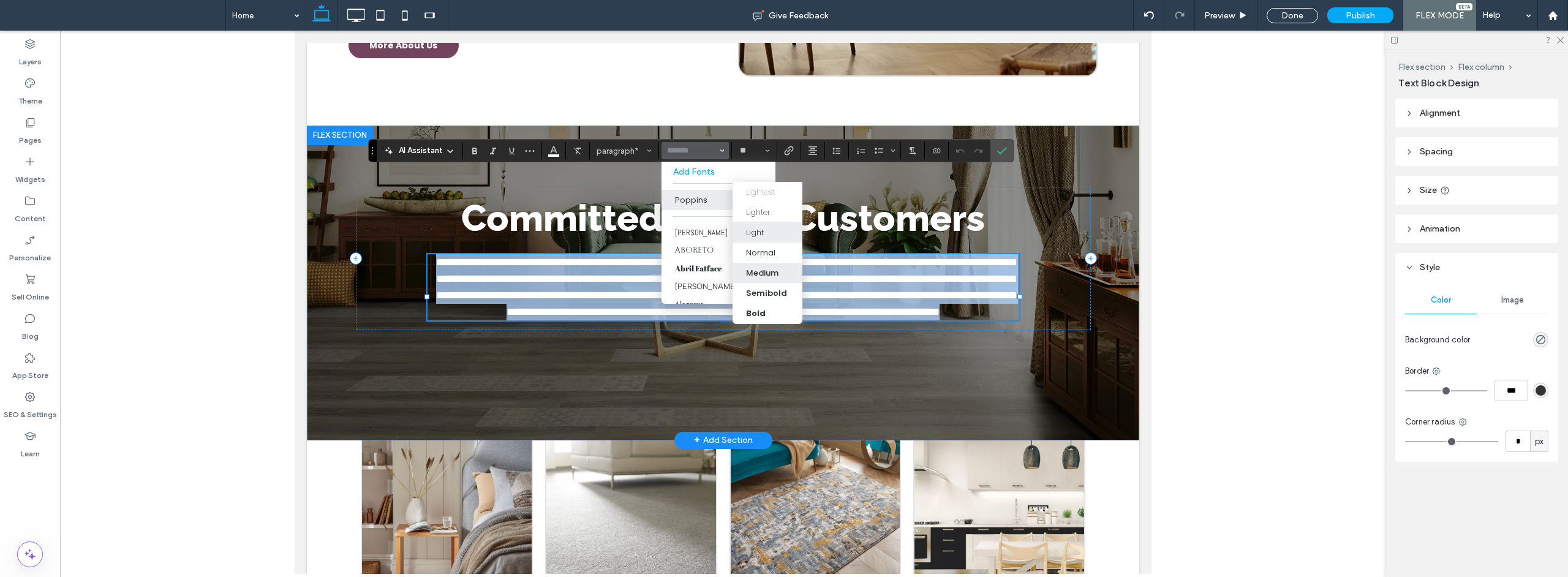
type input "*******"
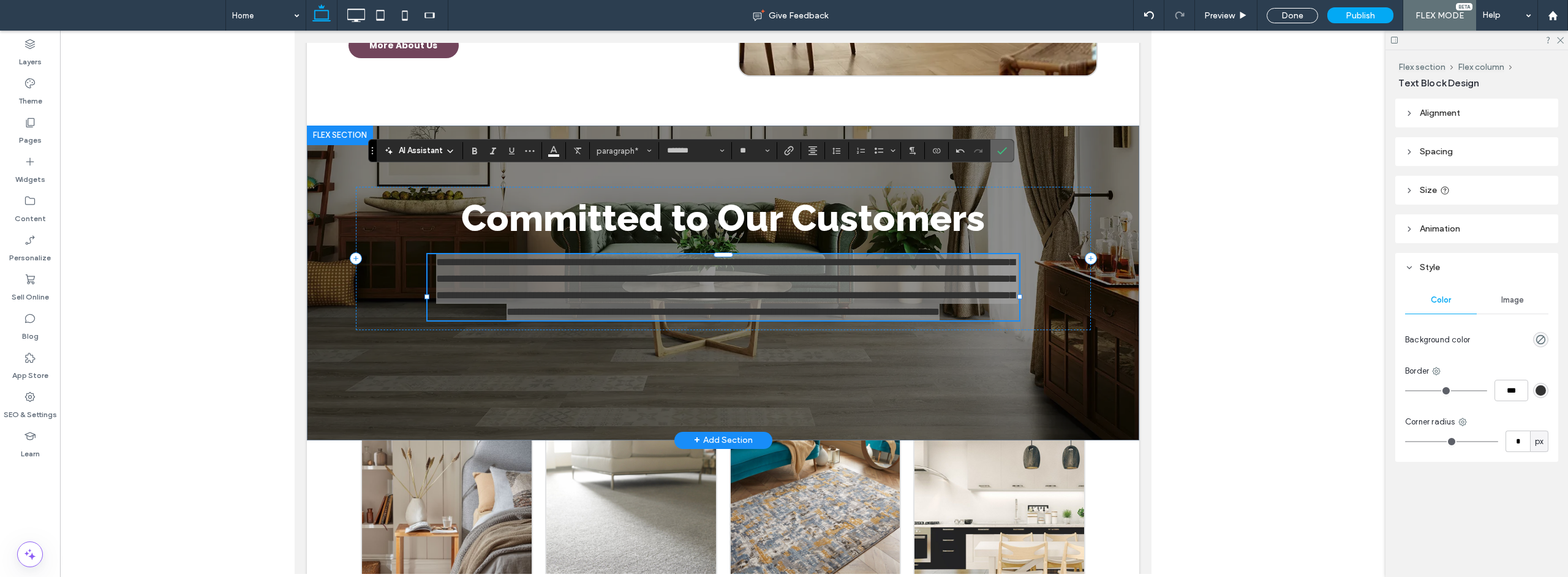
click at [1009, 152] on label "Confirm" at bounding box center [1001, 151] width 18 height 22
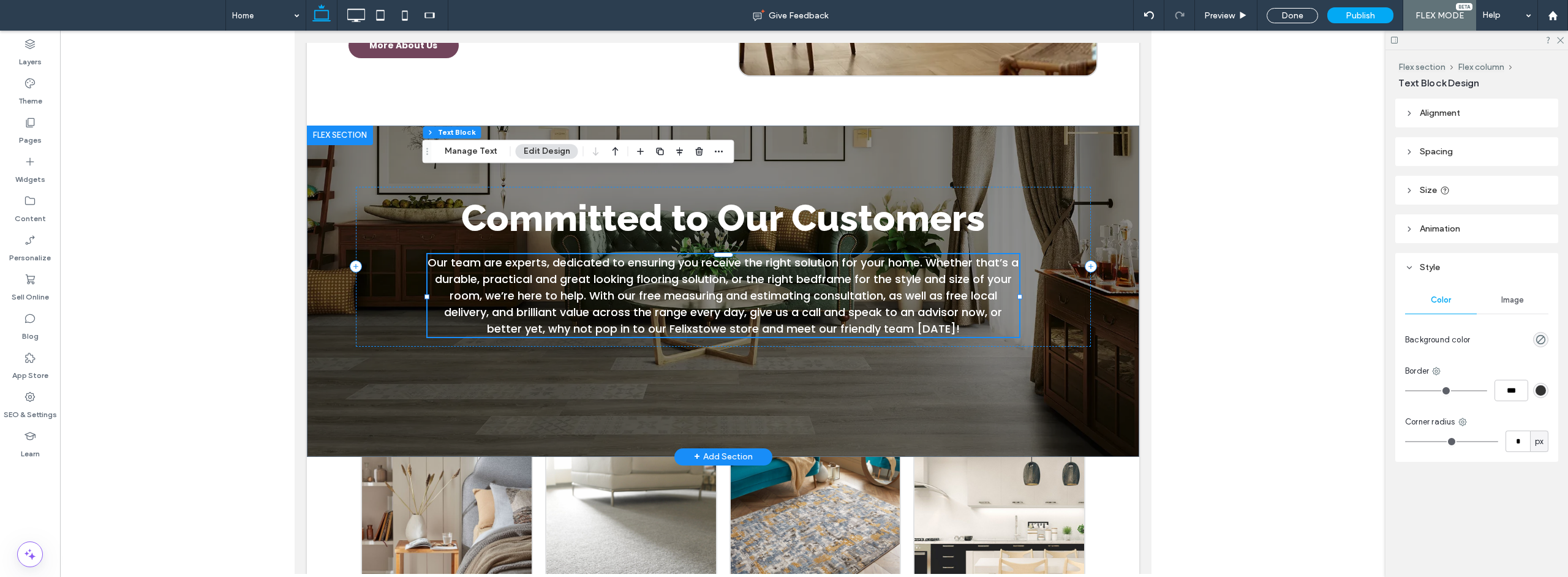
click at [839, 255] on span "Our team are experts, dedicated to ensuring you receive the right solution for …" at bounding box center [722, 296] width 591 height 81
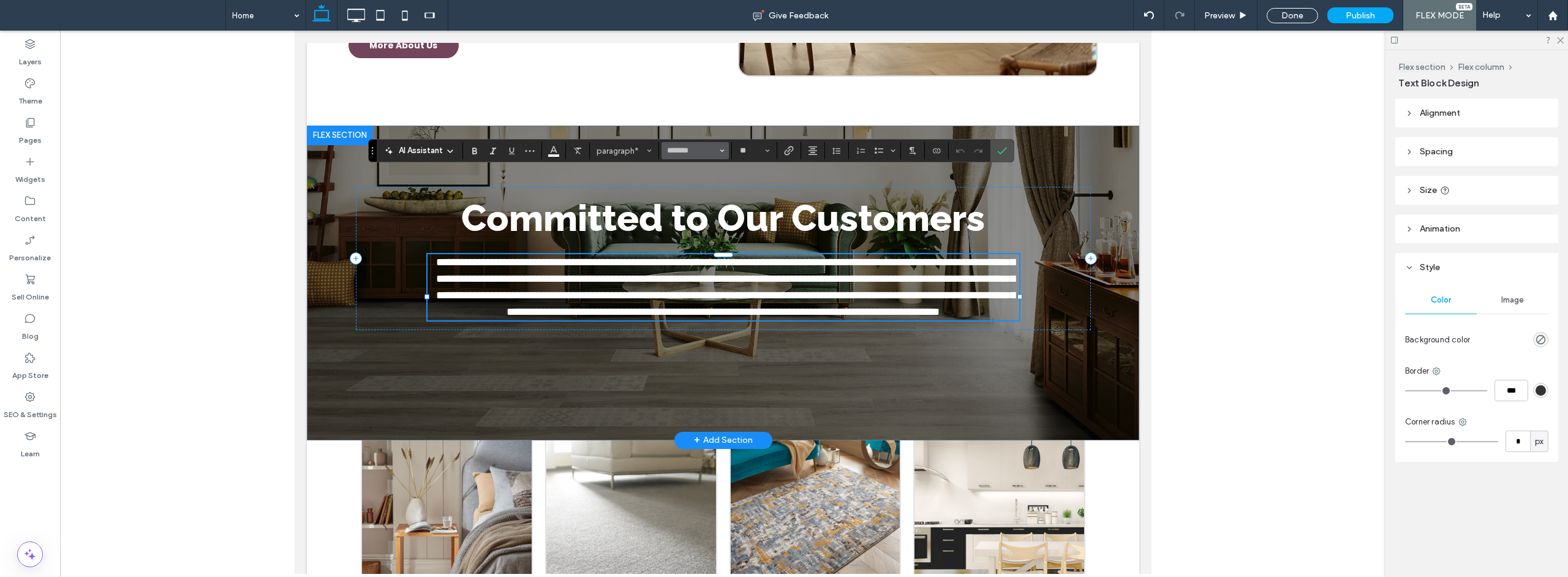
click at [722, 155] on span "Font & Font weight" at bounding box center [722, 151] width 5 height 16
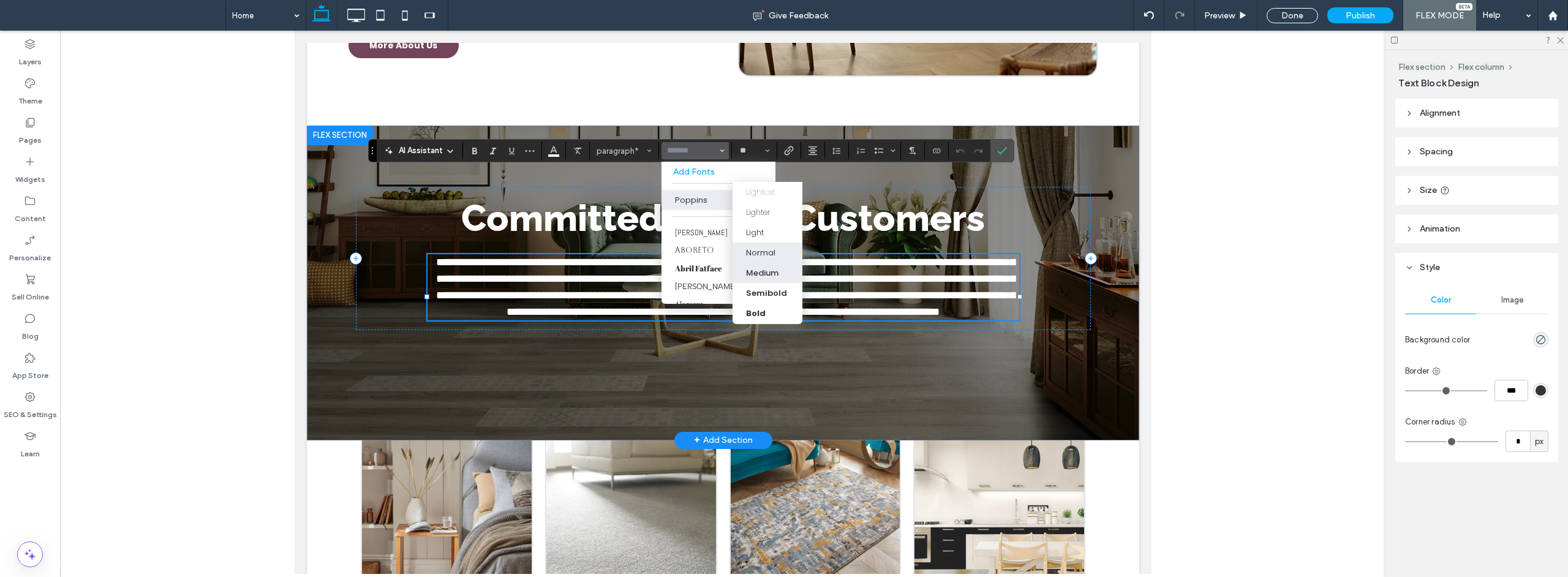
click at [746, 254] on label "Normal" at bounding box center [767, 253] width 70 height 20
type input "*******"
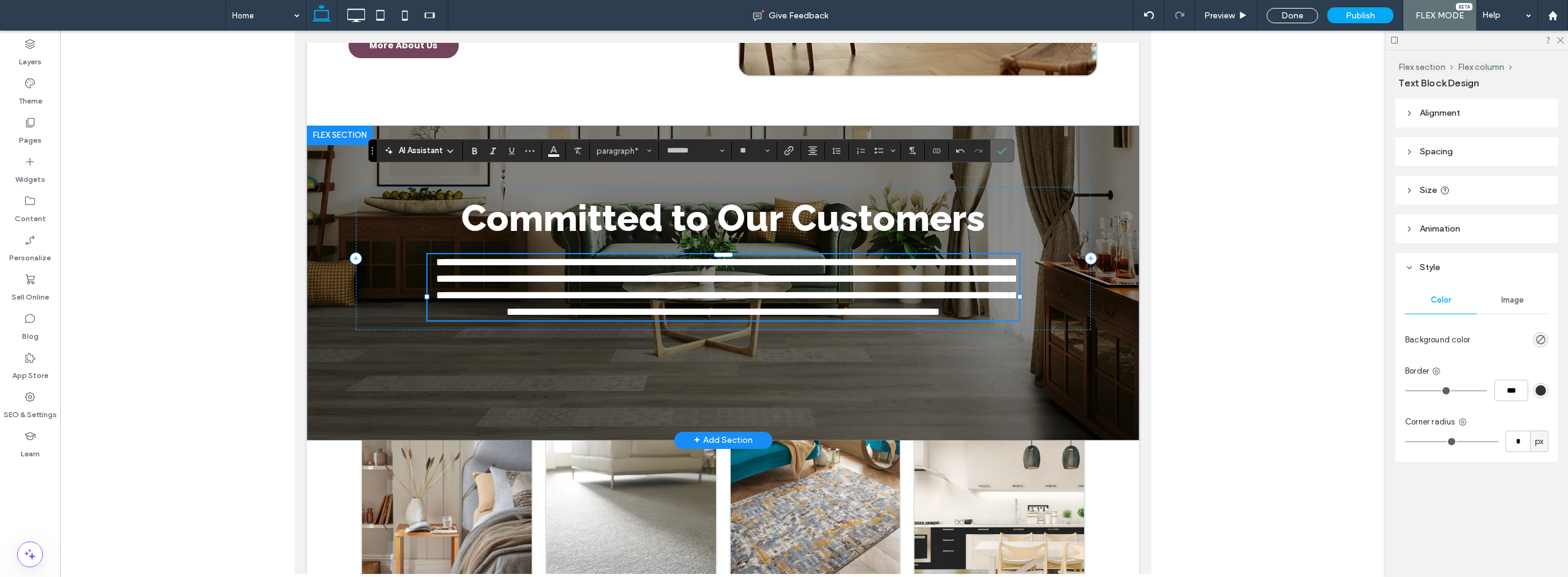
click at [1006, 151] on icon "Confirm" at bounding box center [1002, 151] width 10 height 10
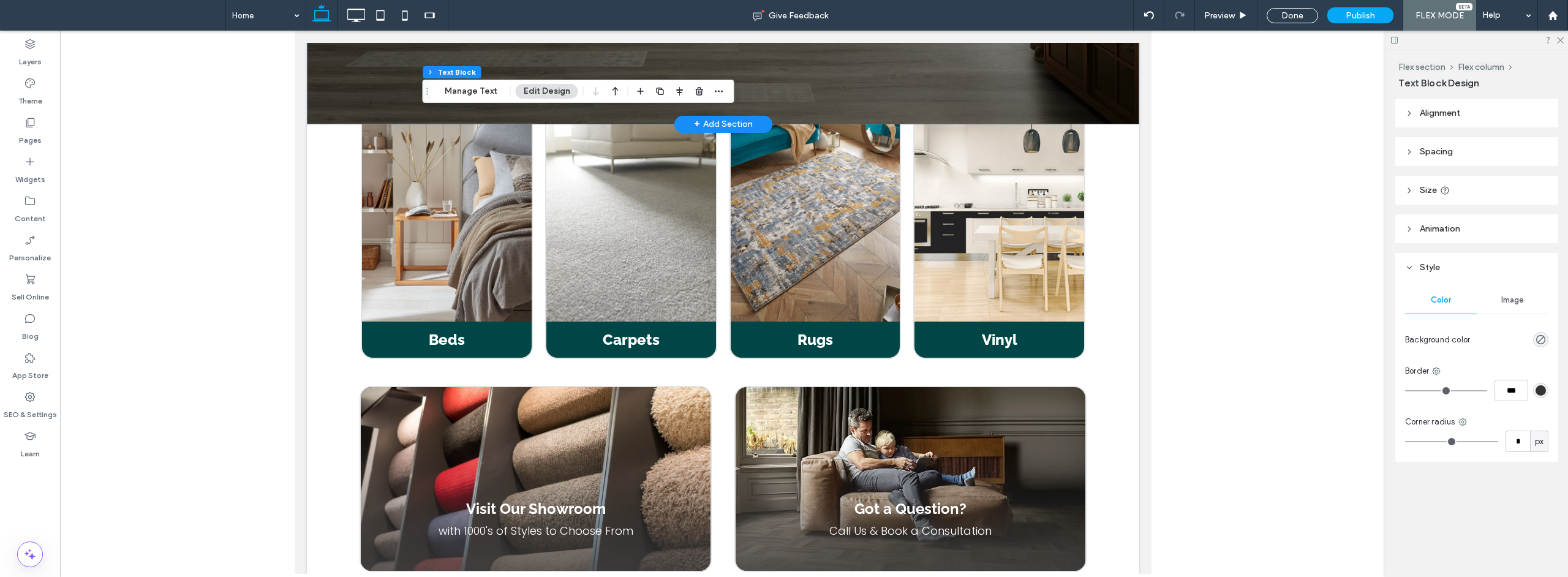
scroll to position [1303, 0]
